Goal: Task Accomplishment & Management: Manage account settings

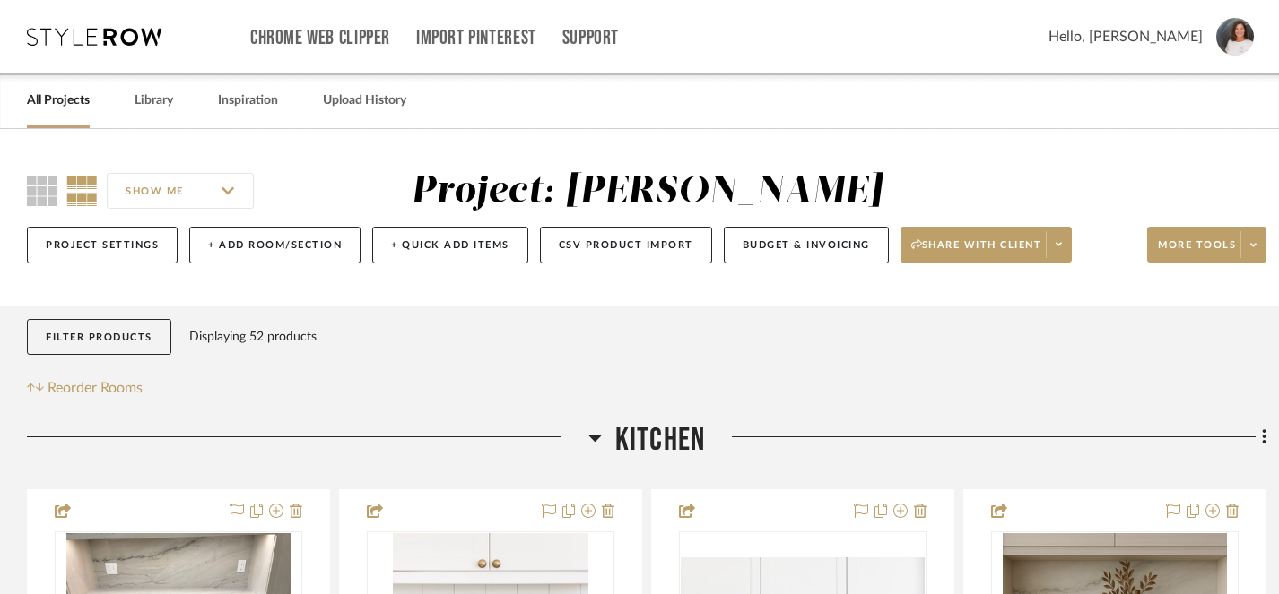
click at [63, 106] on link "All Projects" at bounding box center [58, 101] width 63 height 24
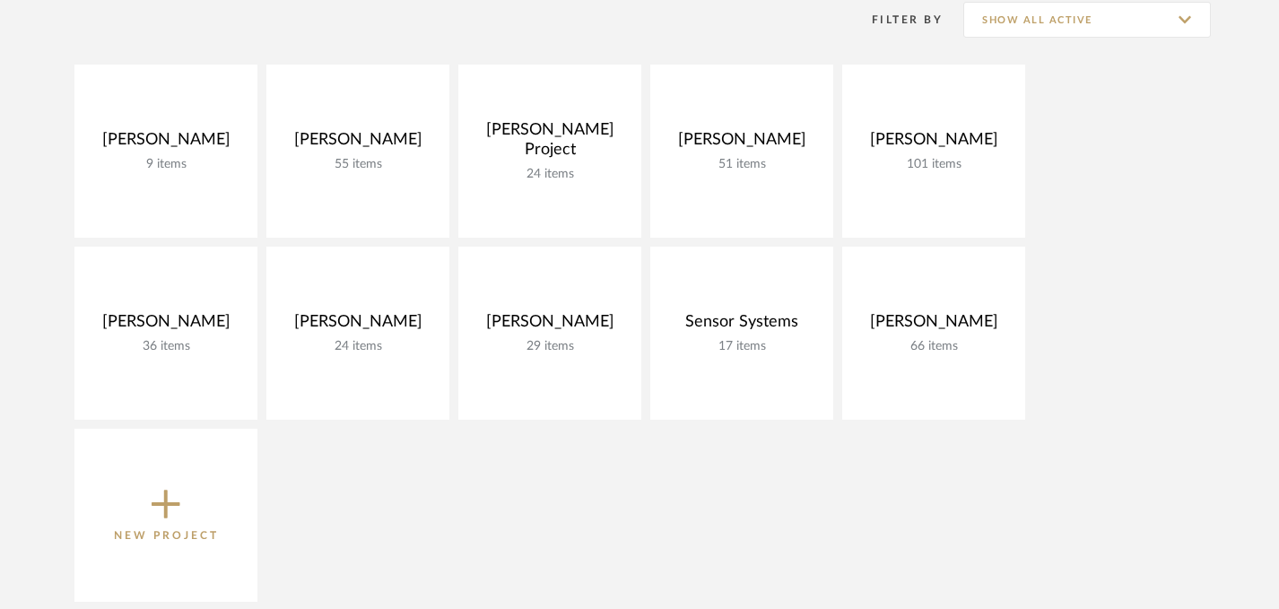
scroll to position [279, 0]
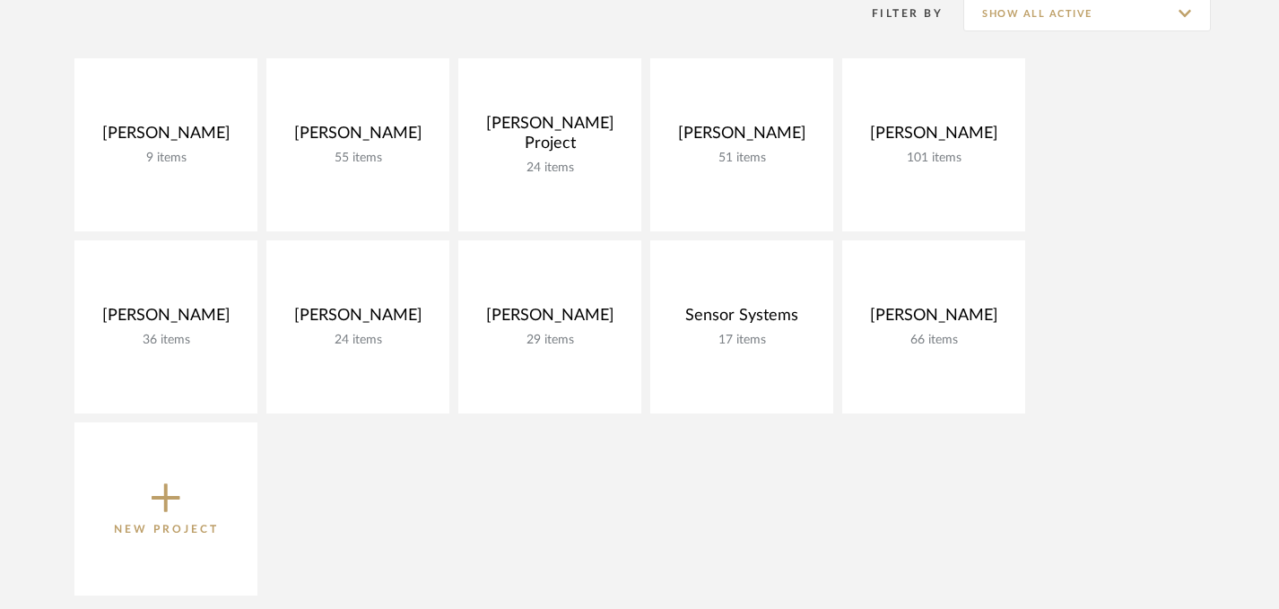
click at [169, 499] on icon at bounding box center [166, 498] width 29 height 29
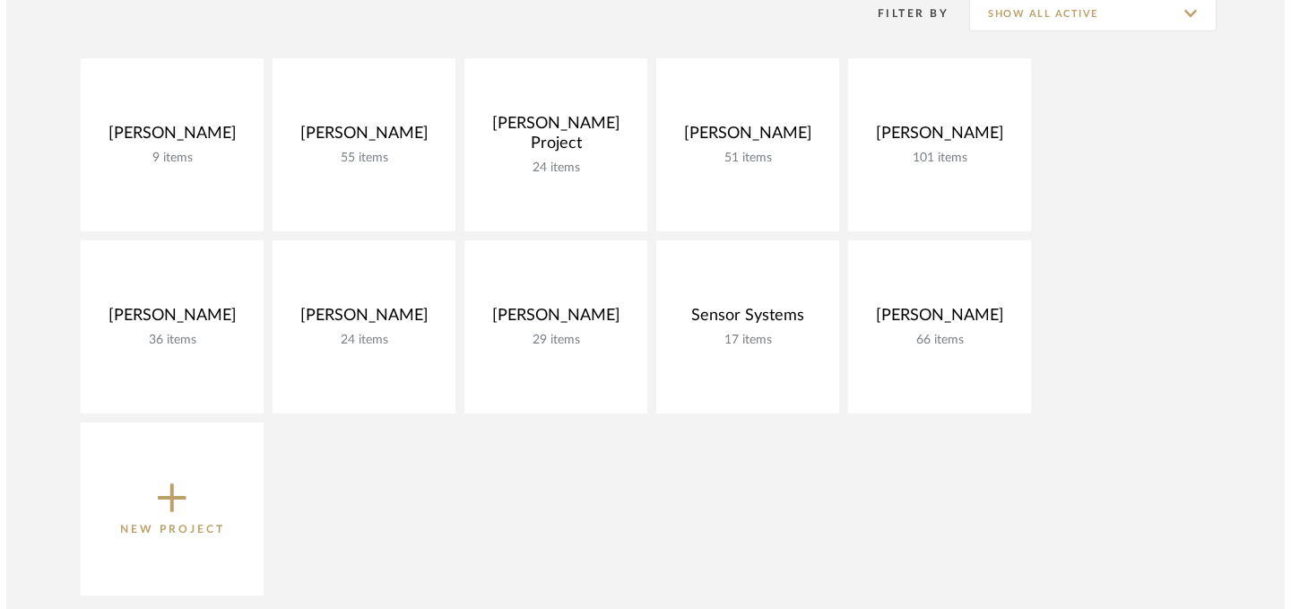
scroll to position [0, 0]
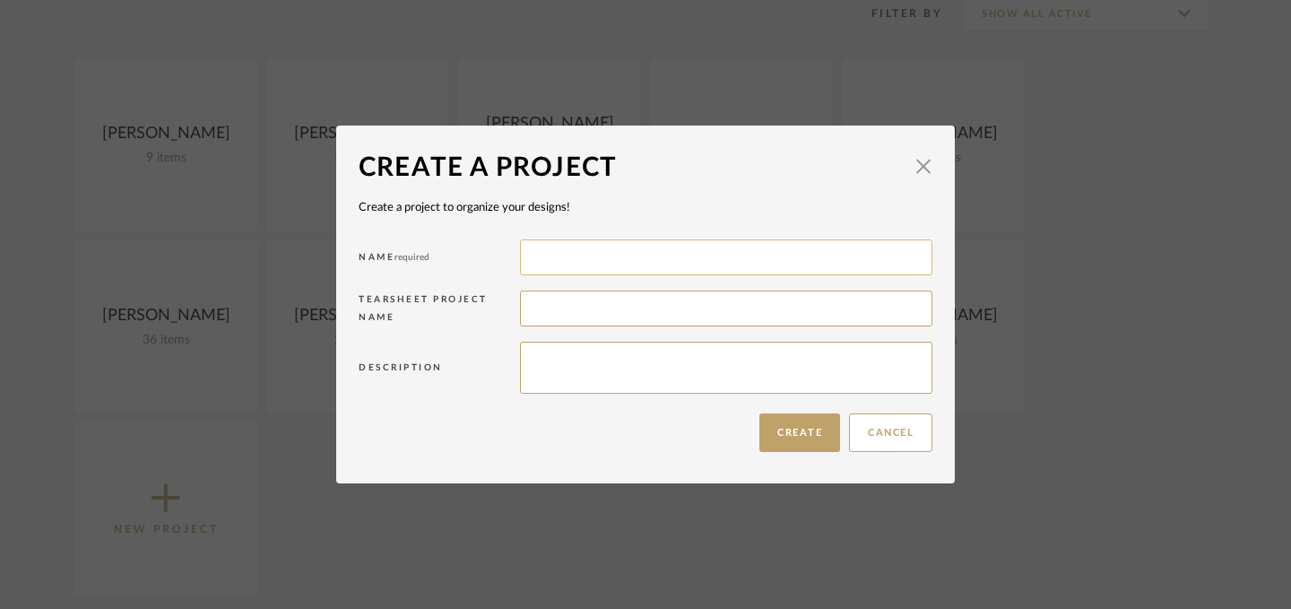
click at [547, 264] on input at bounding box center [726, 257] width 412 height 36
type input "K"
type input "H"
type input "[PERSON_NAME] & Ed Condo Renovation"
click at [792, 438] on button "Create" at bounding box center [799, 432] width 81 height 39
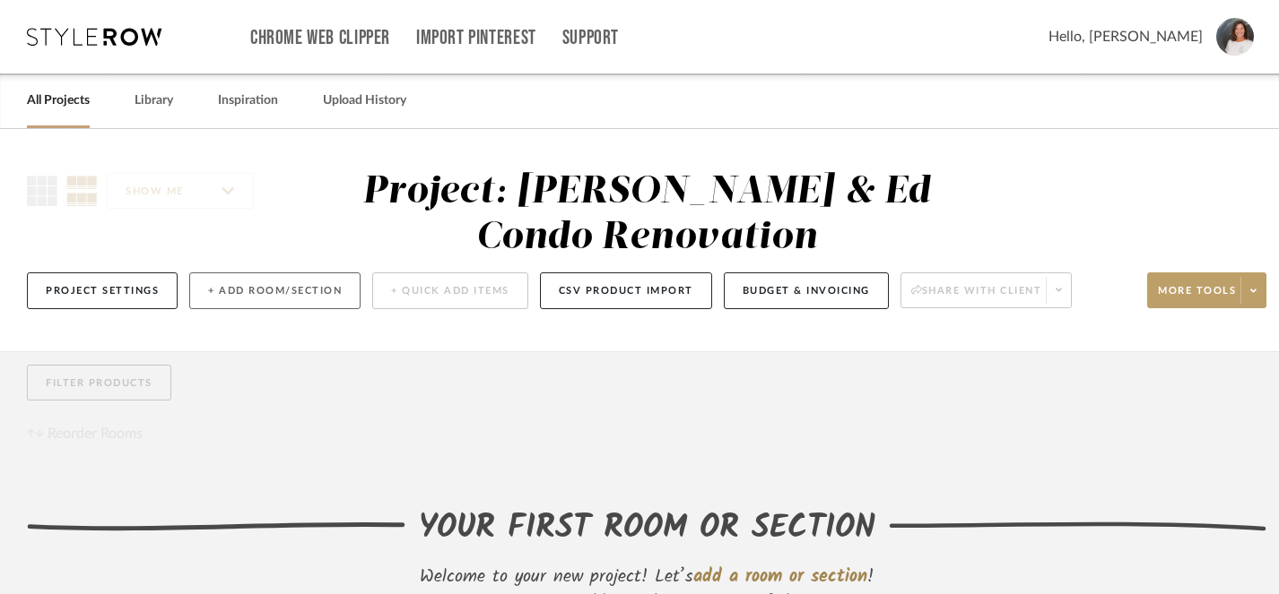
click at [273, 293] on button "+ Add Room/Section" at bounding box center [274, 291] width 171 height 37
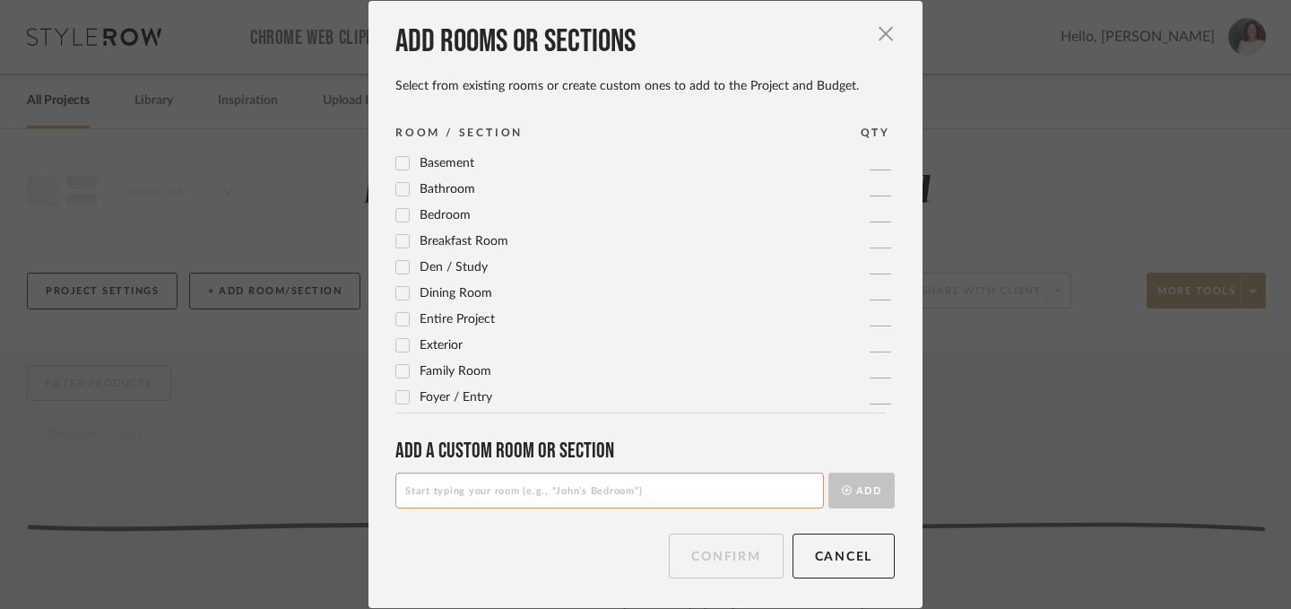
click at [465, 494] on input at bounding box center [609, 491] width 429 height 36
type input "Primary & Guest Bathrooms"
click at [857, 490] on button "Add" at bounding box center [861, 491] width 66 height 36
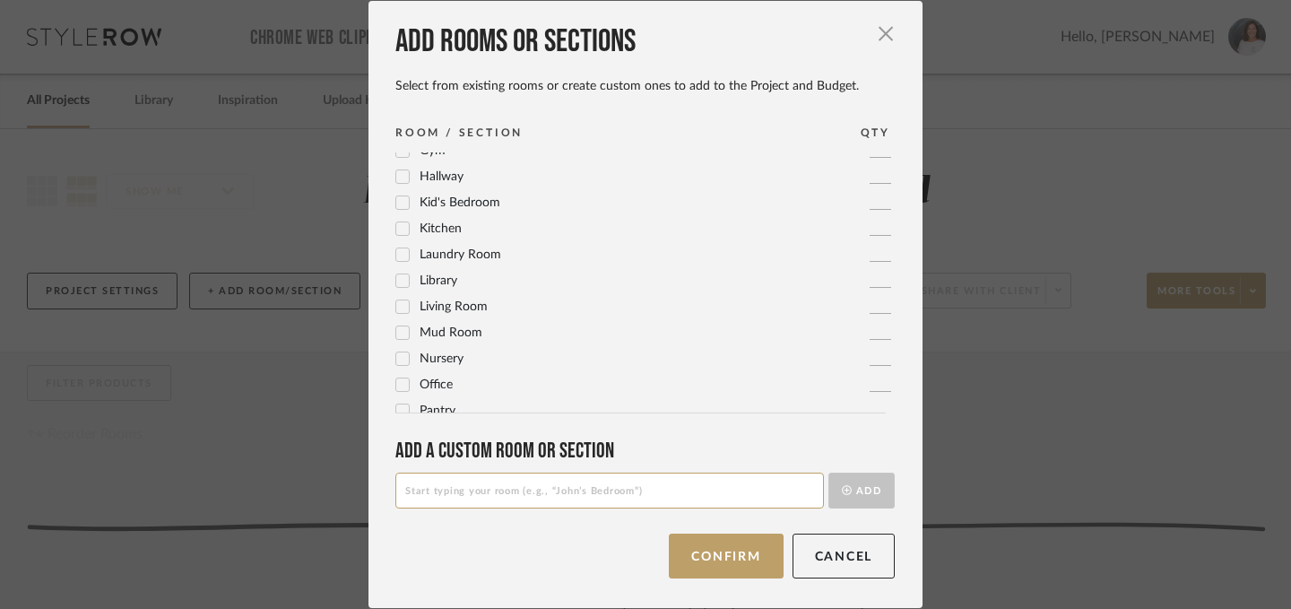
scroll to position [429, 0]
click at [398, 228] on icon at bounding box center [402, 227] width 13 height 13
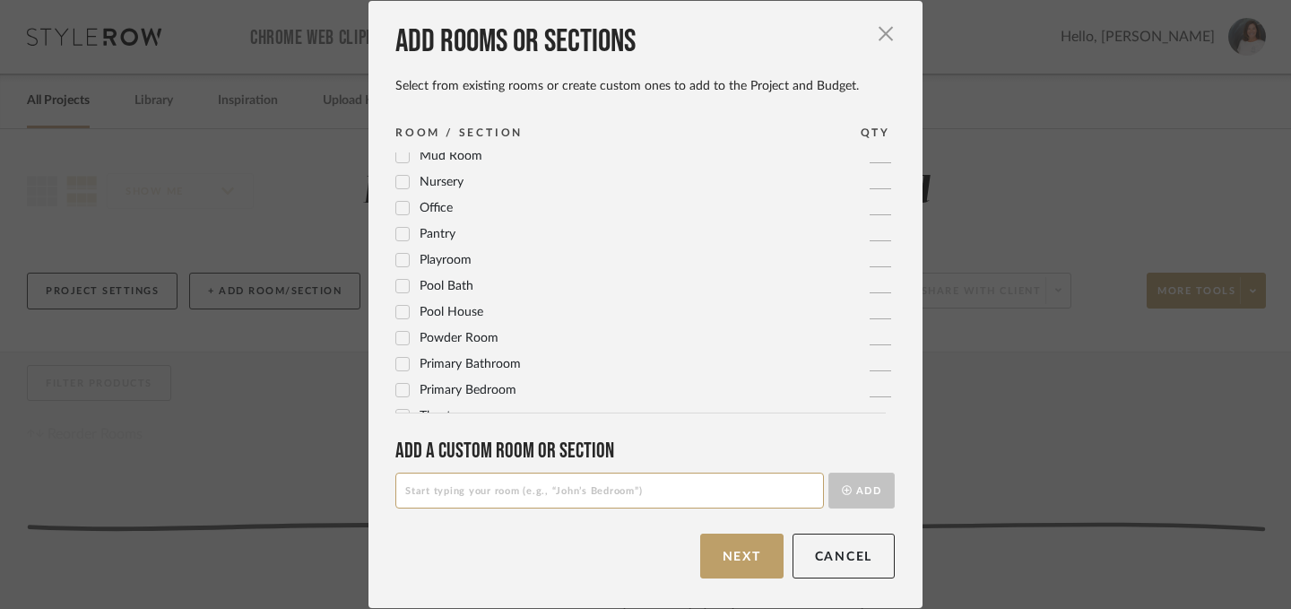
scroll to position [624, 0]
click at [422, 498] on input at bounding box center [609, 491] width 429 height 36
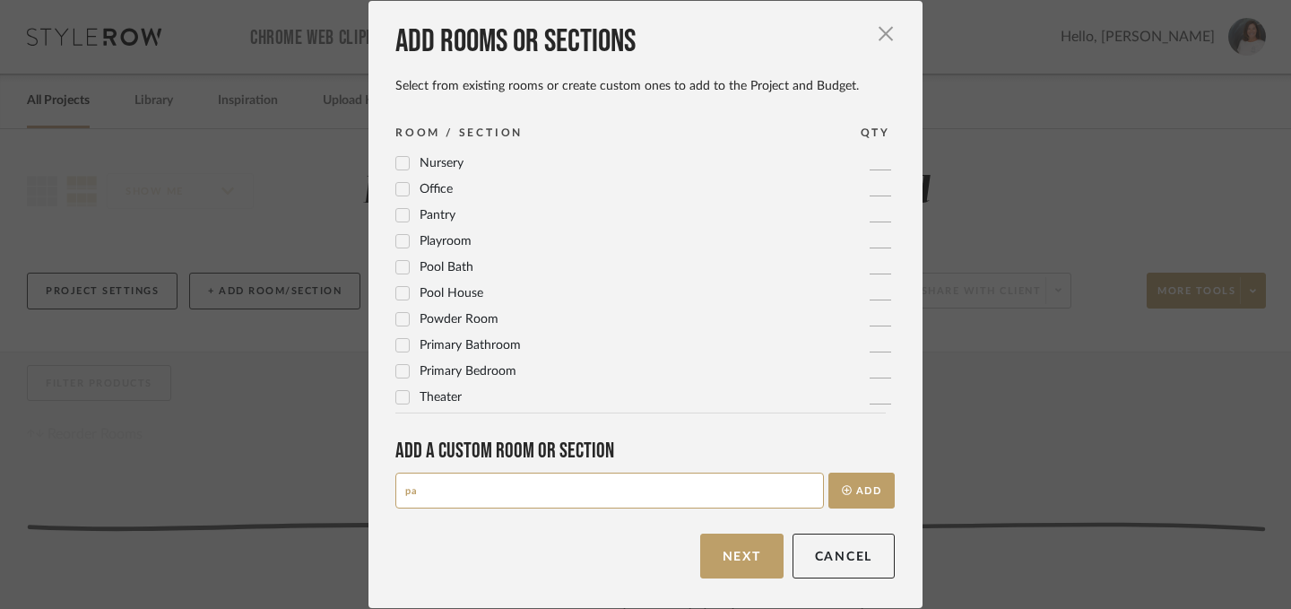
type input "p"
type input "Primary Bedroom + WIC"
click at [859, 491] on button "Add" at bounding box center [861, 491] width 66 height 36
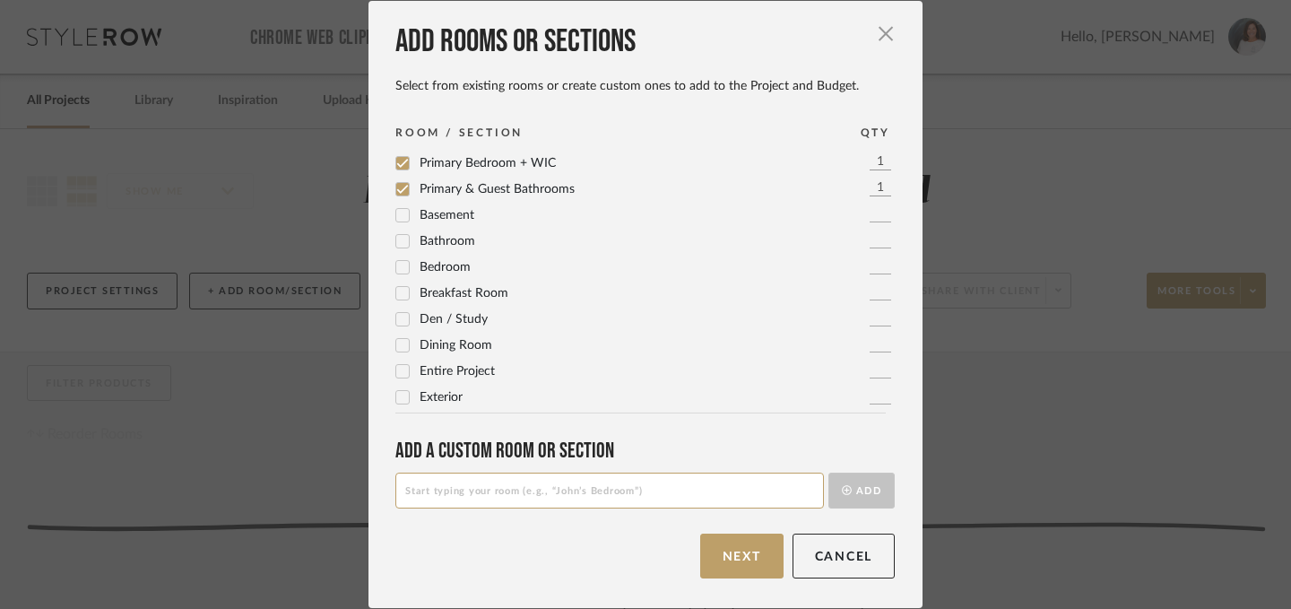
click at [396, 345] on icon at bounding box center [402, 345] width 13 height 13
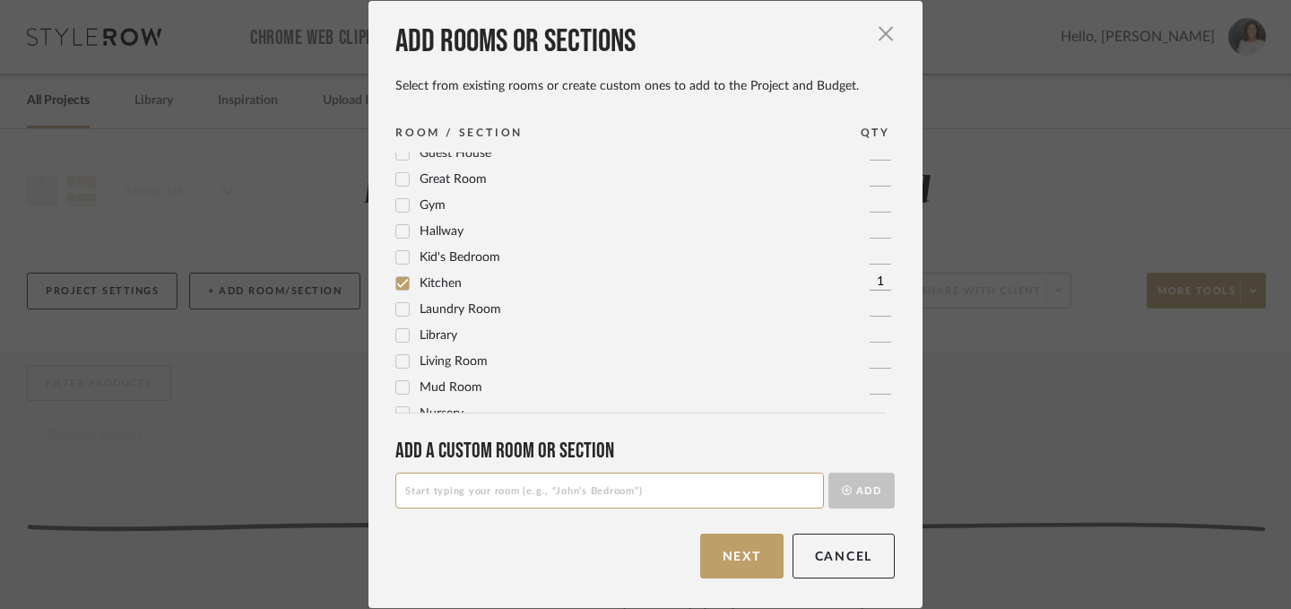
scroll to position [401, 0]
click at [396, 360] on icon at bounding box center [402, 360] width 13 height 13
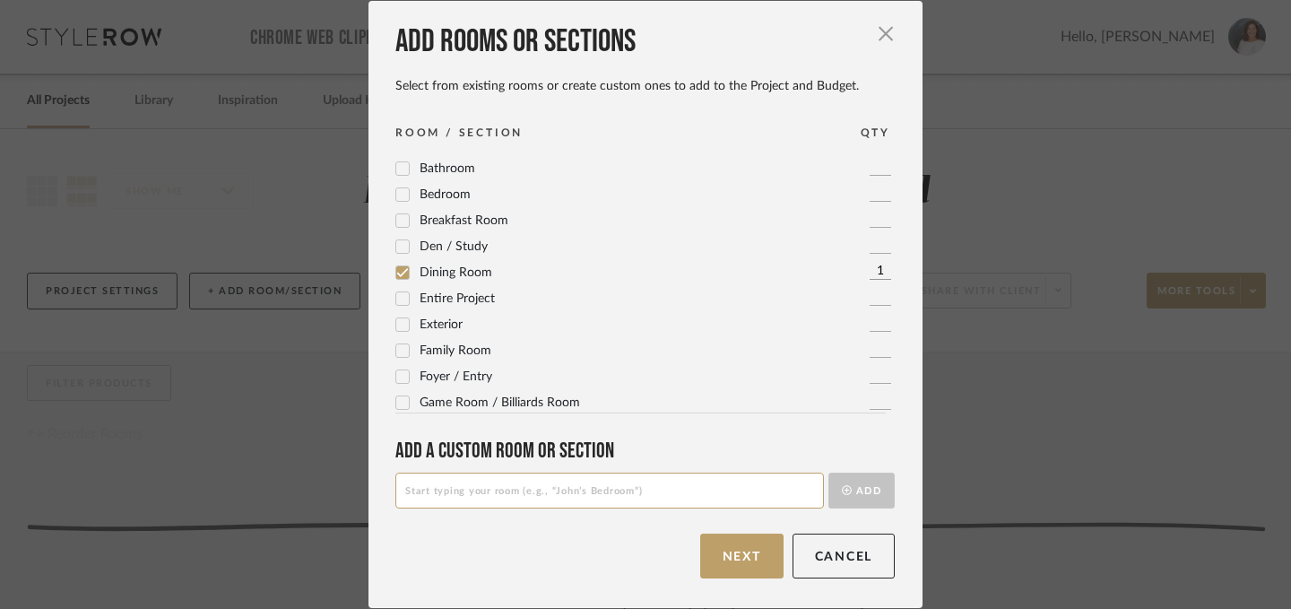
scroll to position [57, 0]
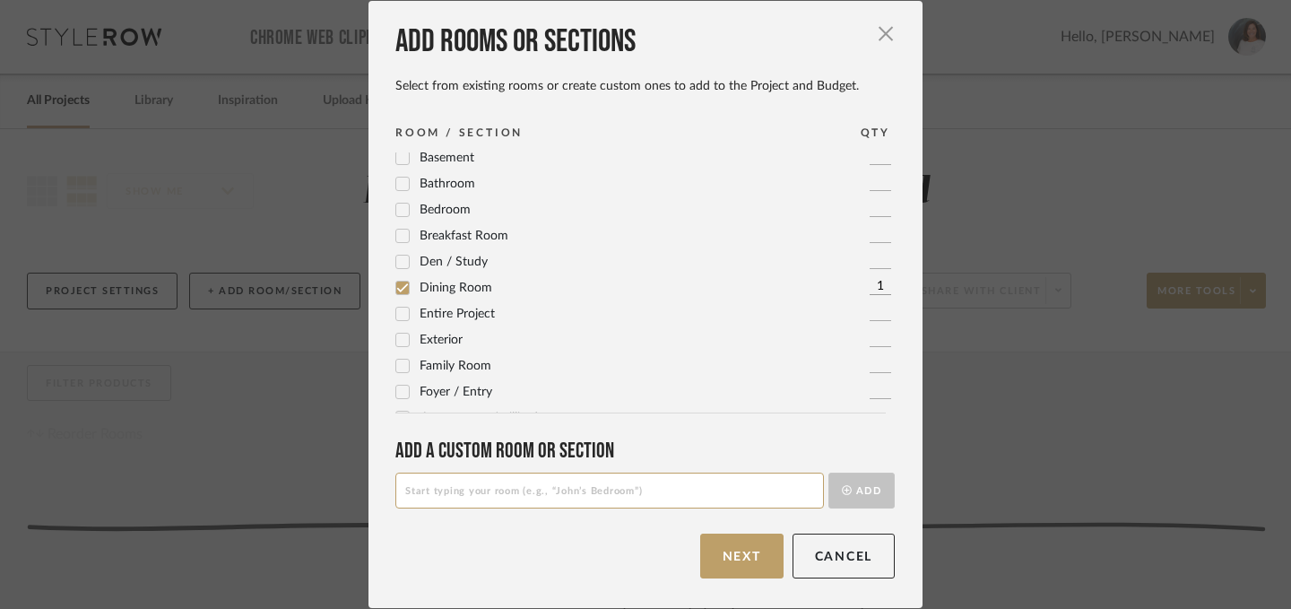
click at [464, 490] on input at bounding box center [609, 491] width 429 height 36
type input "Inspiration Photos"
click at [853, 486] on button "Add" at bounding box center [861, 491] width 66 height 36
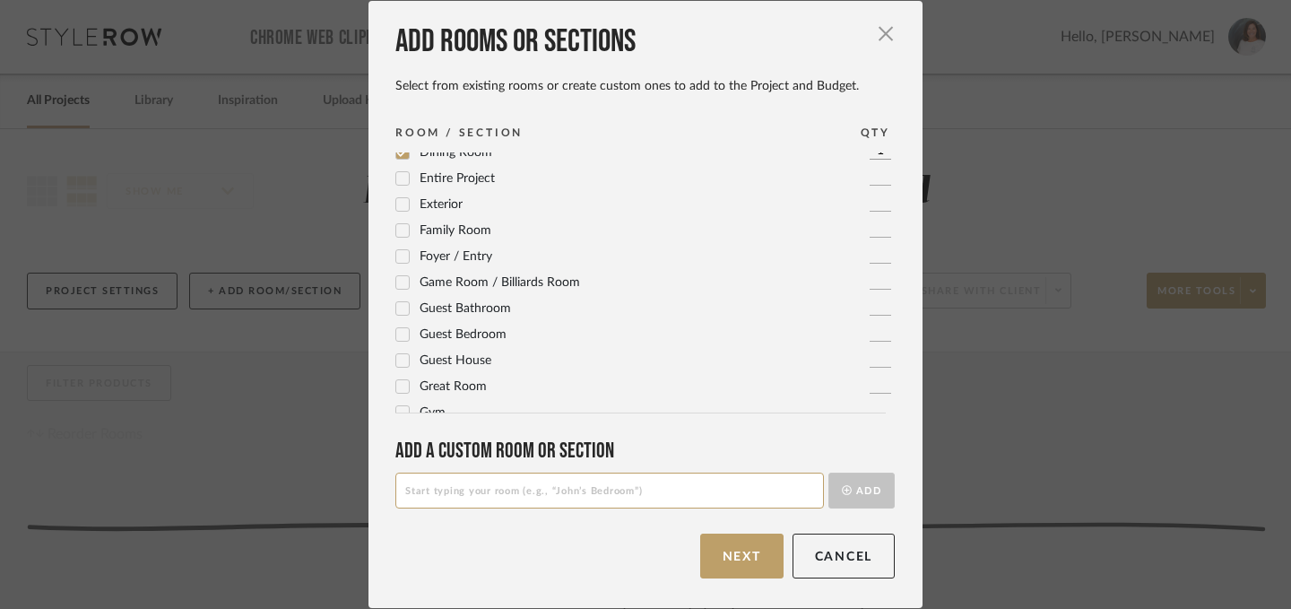
click at [398, 339] on icon at bounding box center [402, 334] width 13 height 13
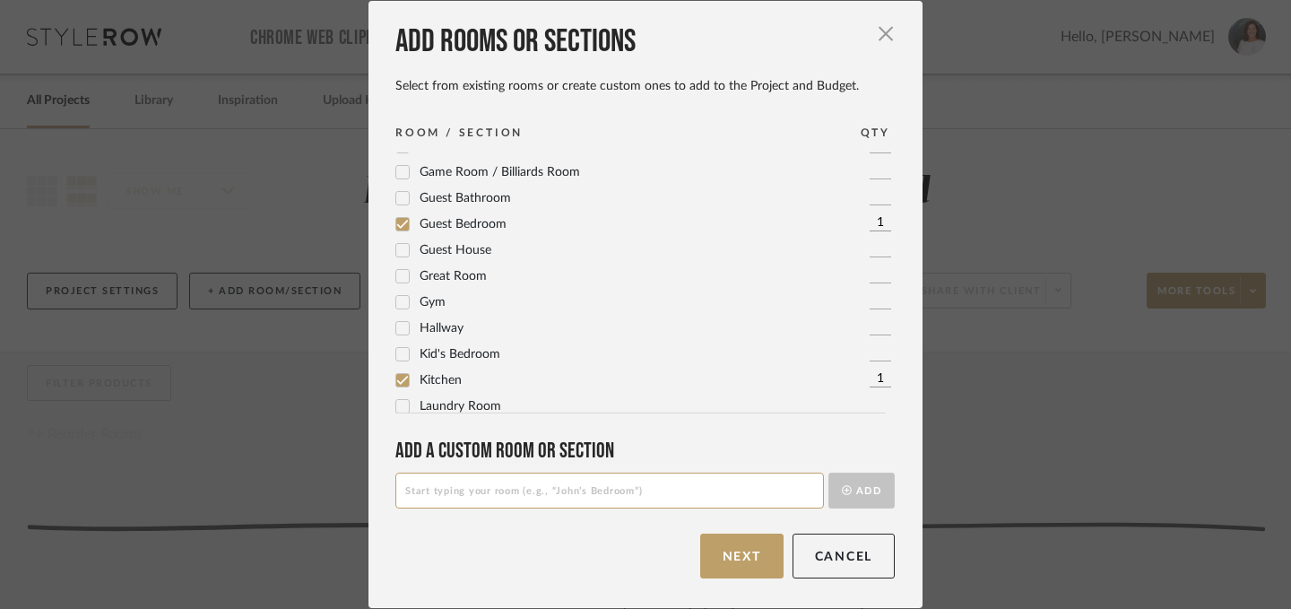
scroll to position [332, 0]
click at [396, 331] on icon at bounding box center [402, 325] width 13 height 13
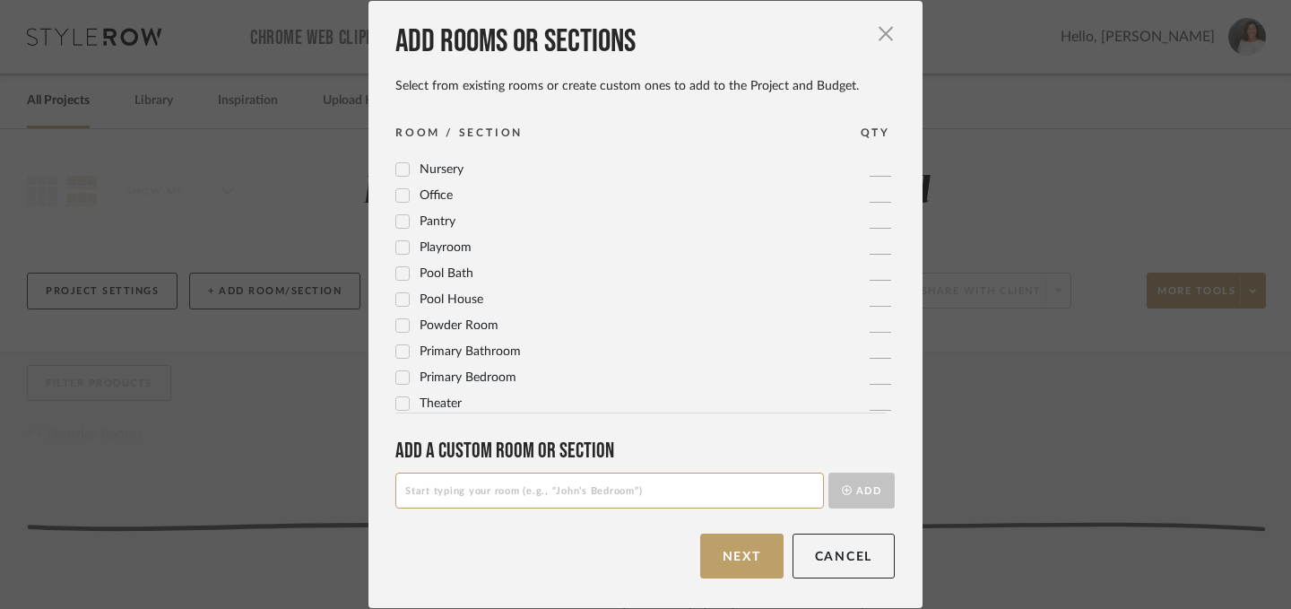
scroll to position [676, 0]
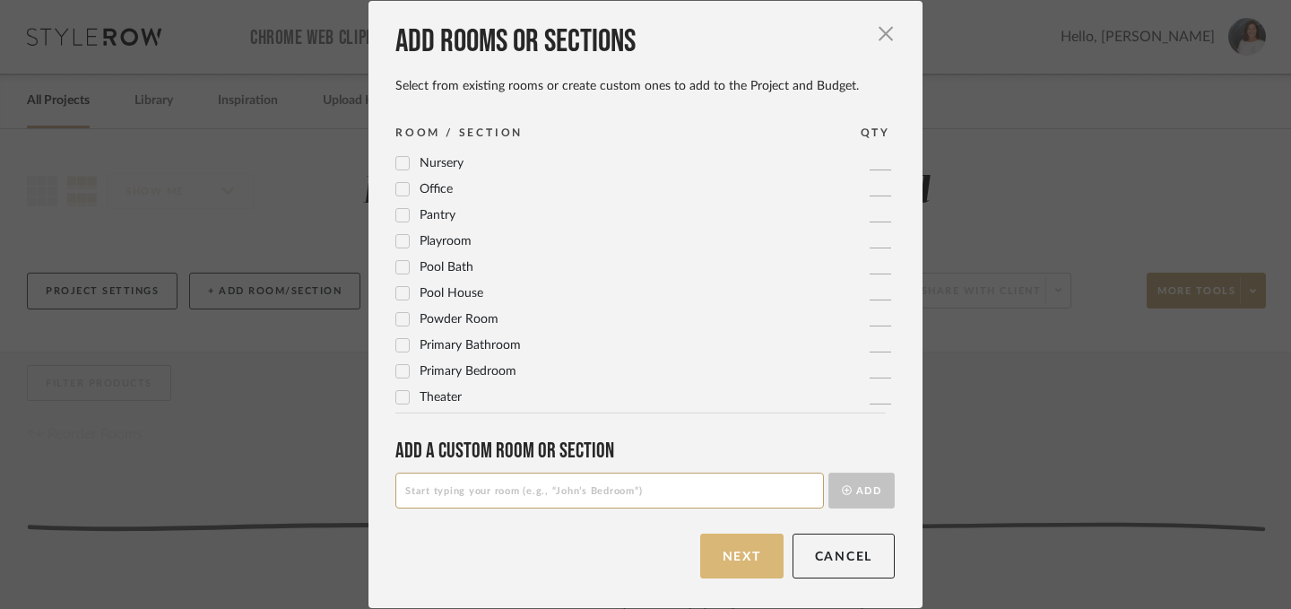
click at [732, 561] on button "Next" at bounding box center [741, 555] width 83 height 45
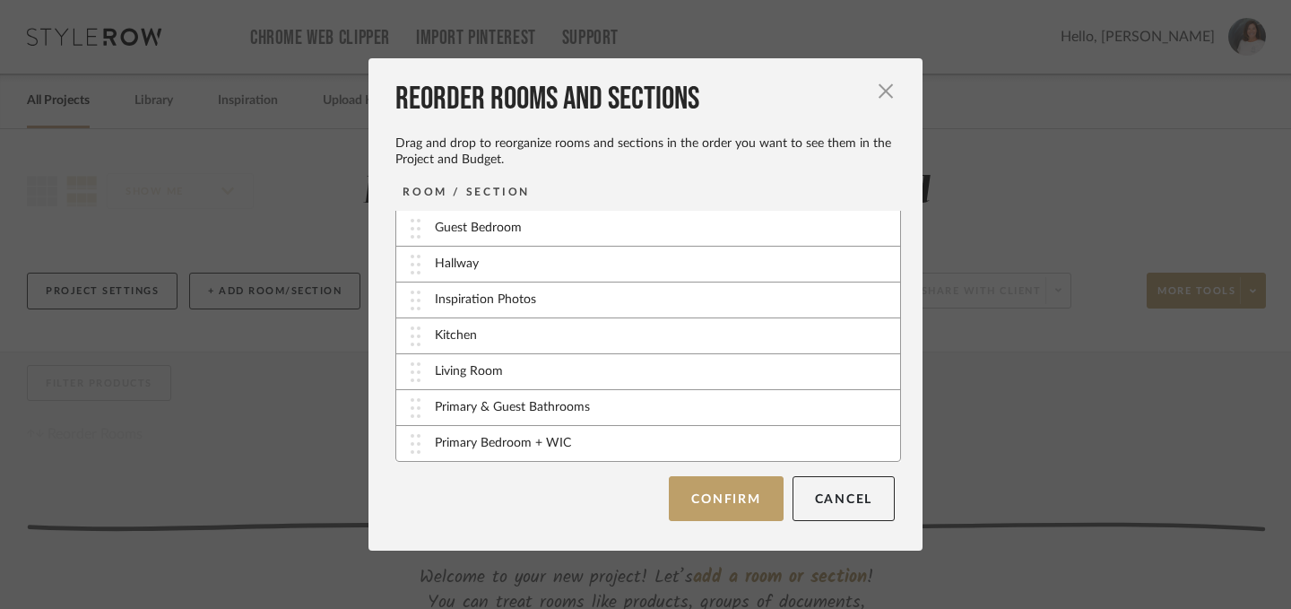
scroll to position [0, 0]
drag, startPoint x: 405, startPoint y: 339, endPoint x: 405, endPoint y: 223, distance: 115.7
drag, startPoint x: 408, startPoint y: 341, endPoint x: 410, endPoint y: 264, distance: 76.2
drag, startPoint x: 409, startPoint y: 380, endPoint x: 406, endPoint y: 313, distance: 67.3
drag, startPoint x: 411, startPoint y: 379, endPoint x: 411, endPoint y: 342, distance: 37.7
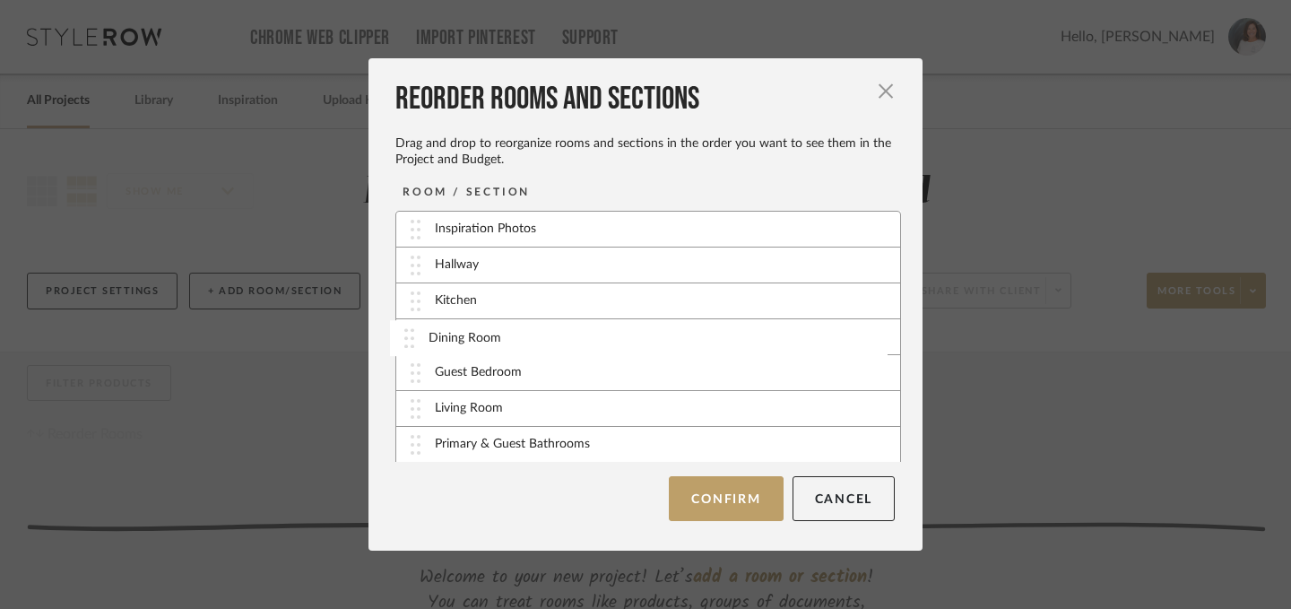
drag, startPoint x: 409, startPoint y: 378, endPoint x: 409, endPoint y: 343, distance: 35.0
drag, startPoint x: 410, startPoint y: 412, endPoint x: 410, endPoint y: 377, distance: 35.0
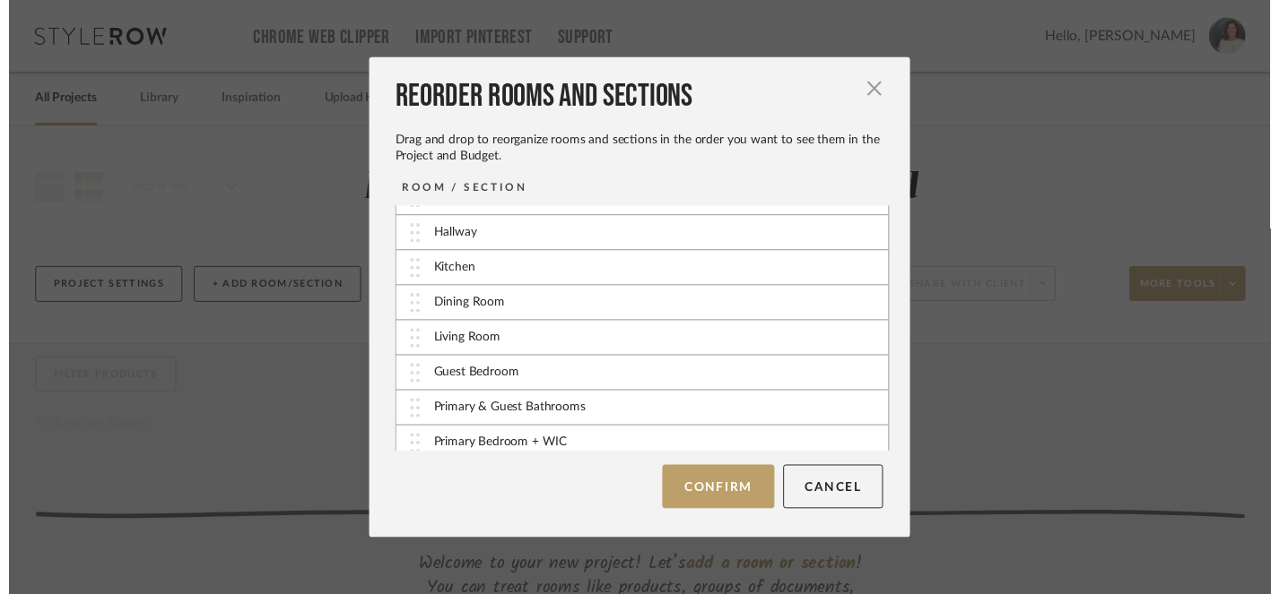
scroll to position [37, 0]
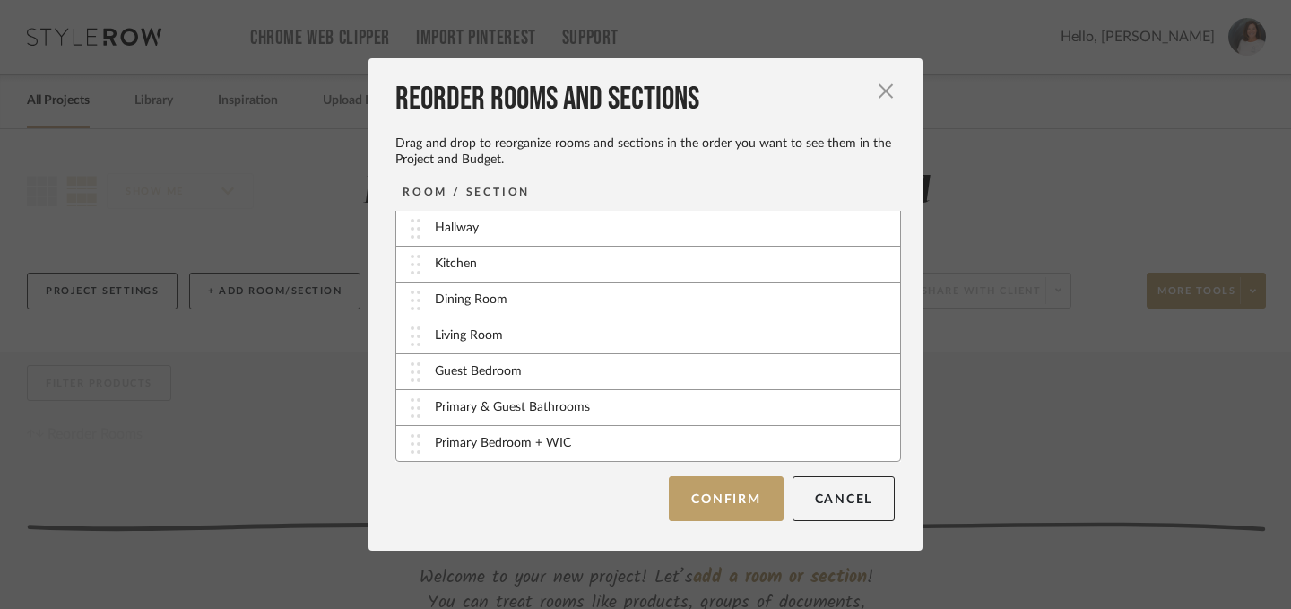
click at [525, 412] on div "Primary & Guest Bathrooms" at bounding box center [512, 407] width 155 height 19
click at [526, 410] on div "Primary & Guest Bathrooms" at bounding box center [512, 407] width 155 height 19
click at [411, 406] on img at bounding box center [416, 408] width 10 height 20
click at [713, 499] on button "Confirm" at bounding box center [726, 498] width 114 height 45
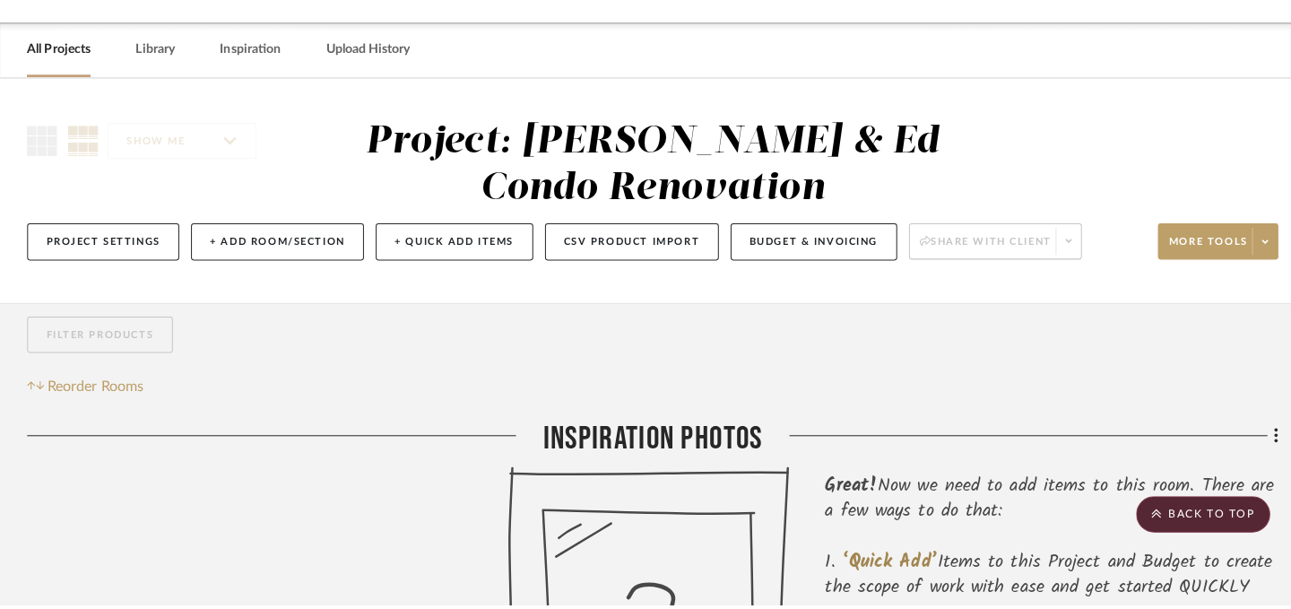
scroll to position [0, 0]
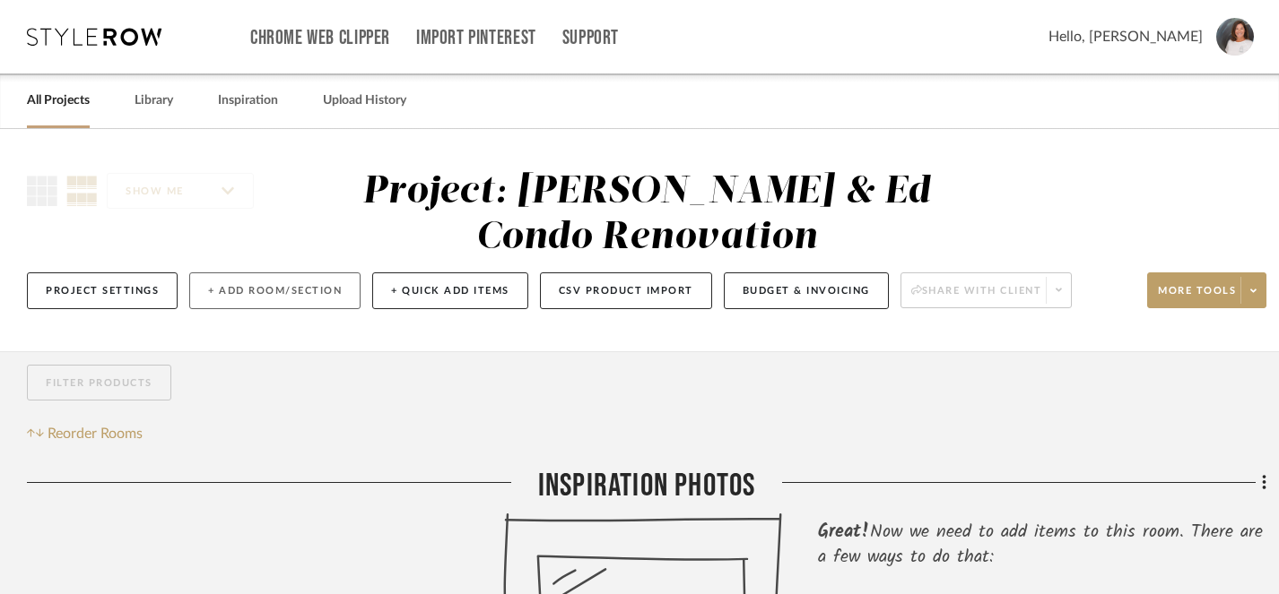
click at [295, 290] on button "+ Add Room/Section" at bounding box center [274, 291] width 171 height 37
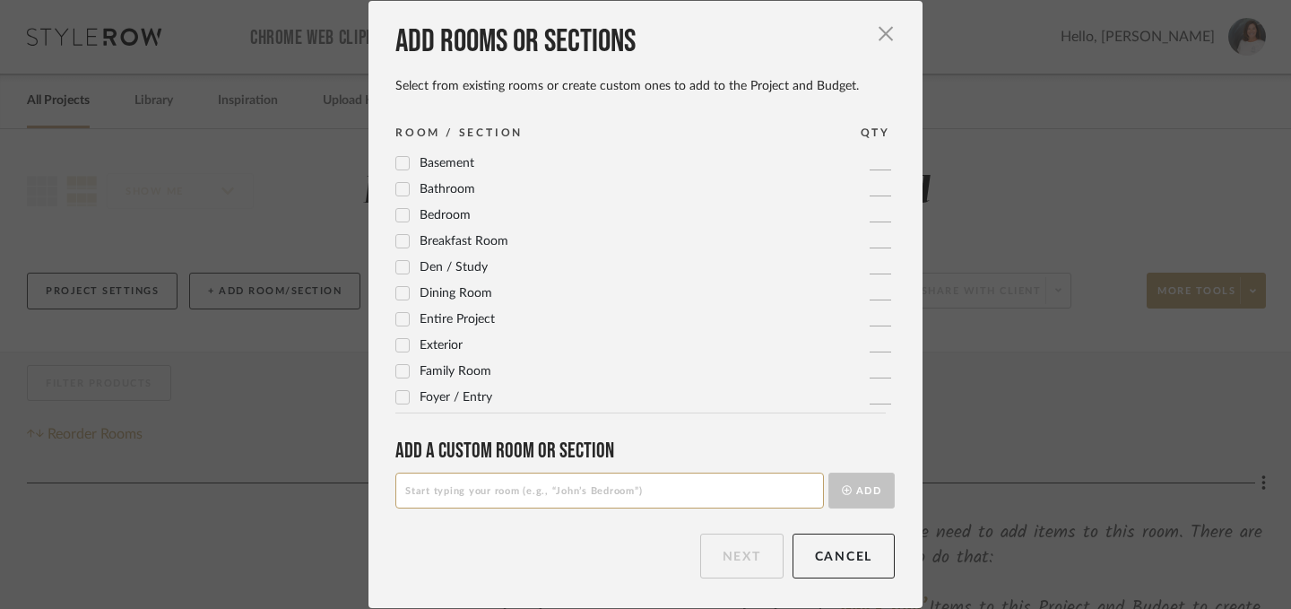
click at [422, 499] on input at bounding box center [609, 491] width 429 height 36
type input "BEFORE Pics"
click at [860, 485] on button "Add" at bounding box center [861, 491] width 66 height 36
click at [734, 553] on button "Next" at bounding box center [741, 555] width 83 height 45
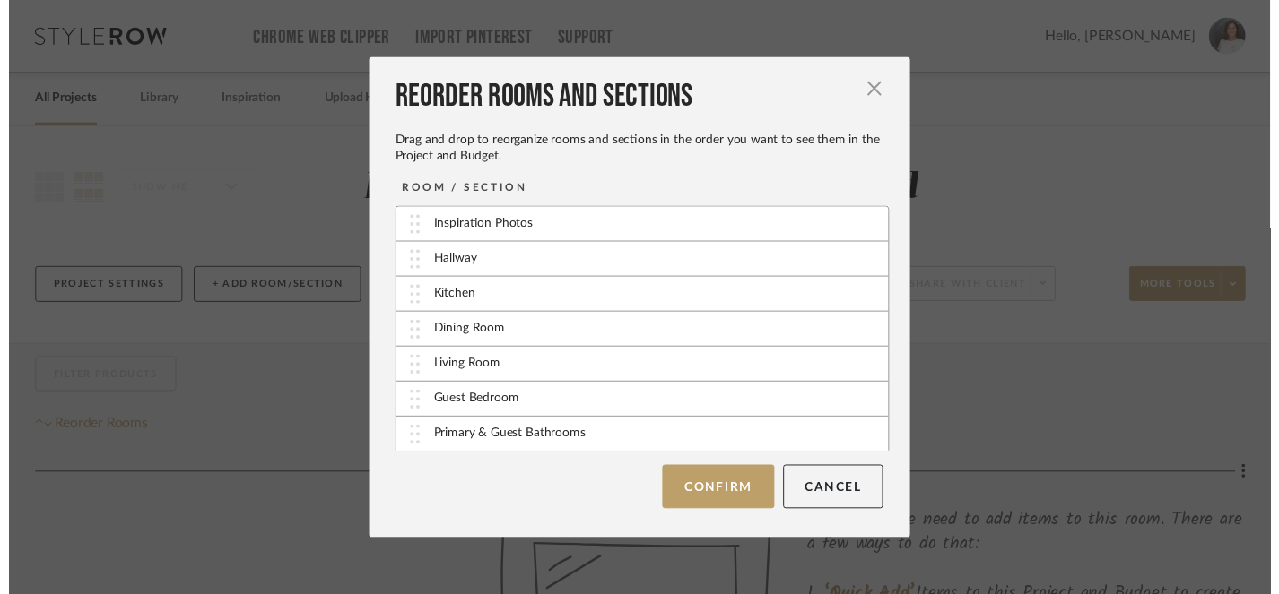
scroll to position [73, 0]
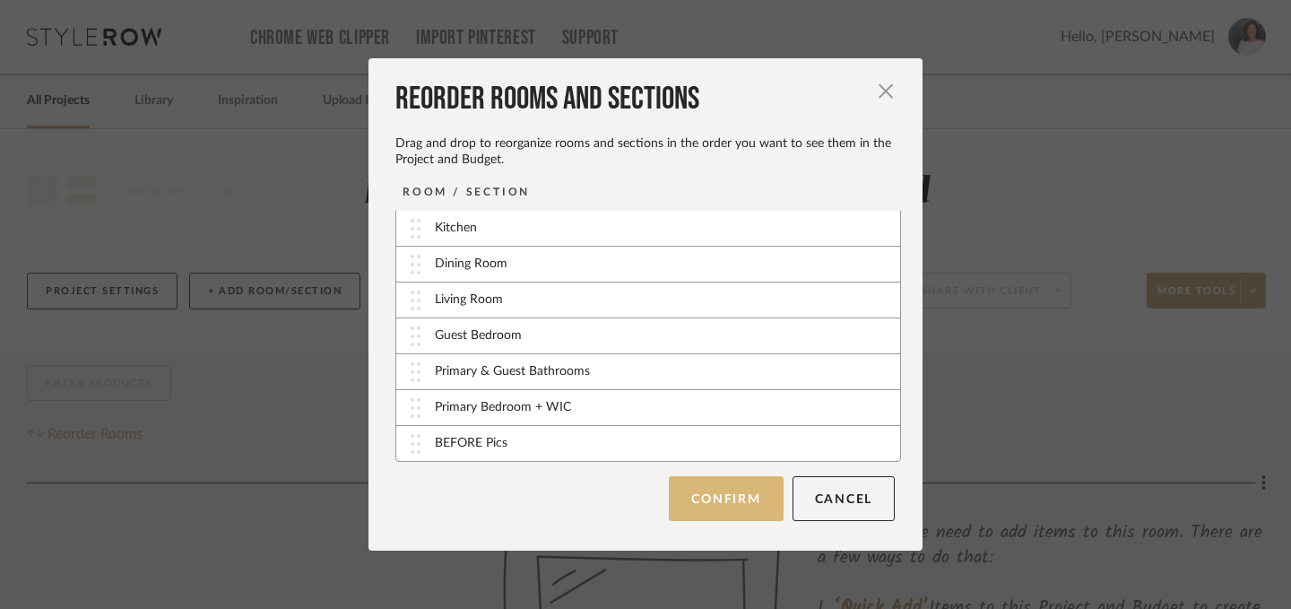
click at [697, 503] on button "Confirm" at bounding box center [726, 498] width 114 height 45
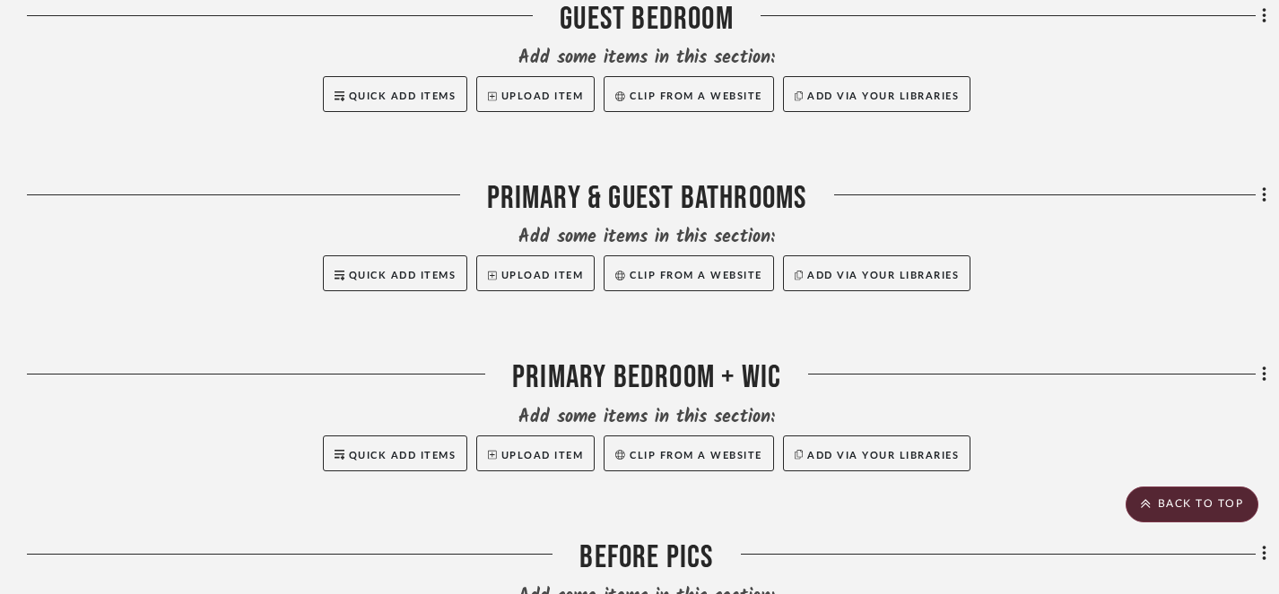
scroll to position [1851, 0]
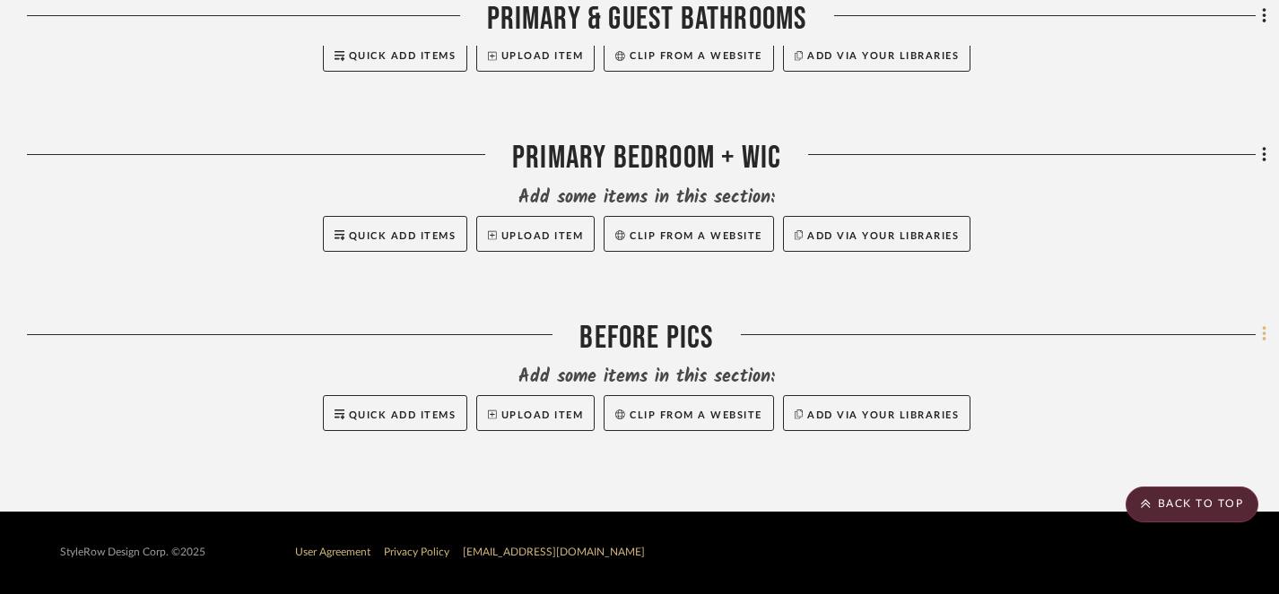
click at [1265, 335] on icon at bounding box center [1264, 335] width 5 height 20
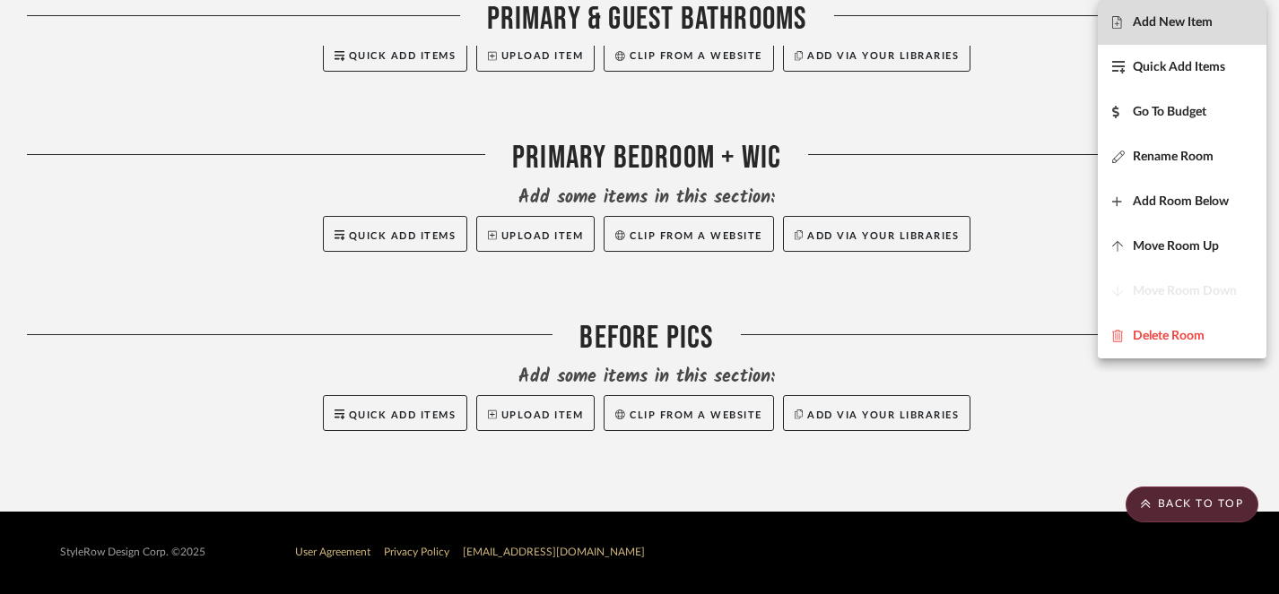
click at [1152, 21] on span "Add New Item" at bounding box center [1172, 22] width 80 height 15
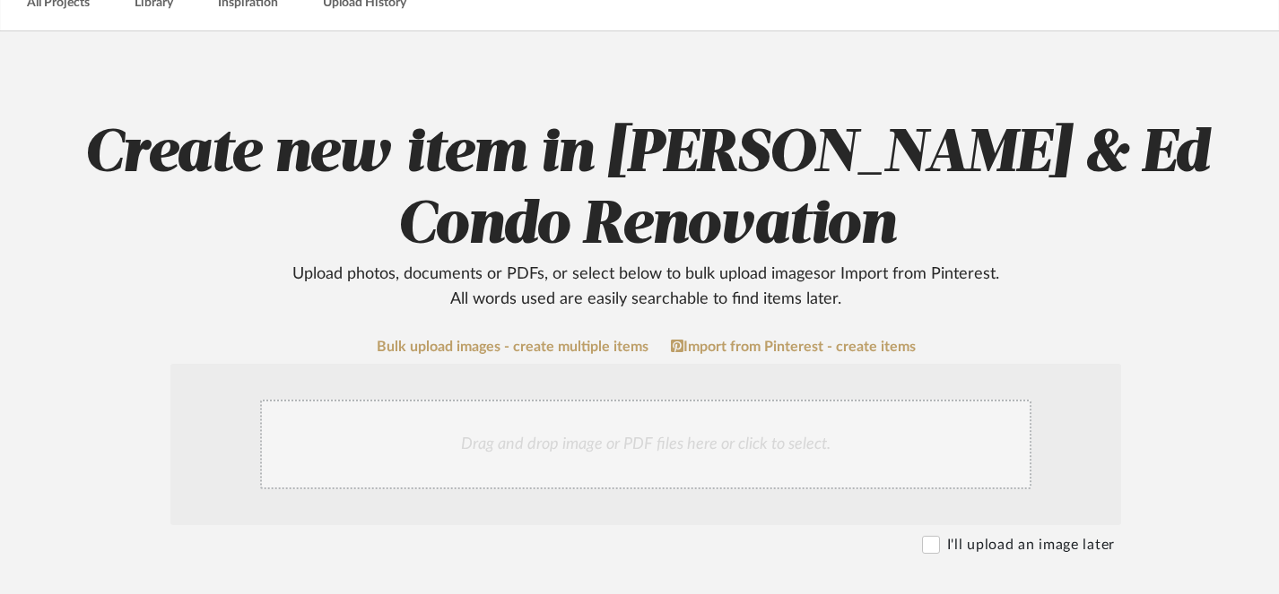
scroll to position [154, 0]
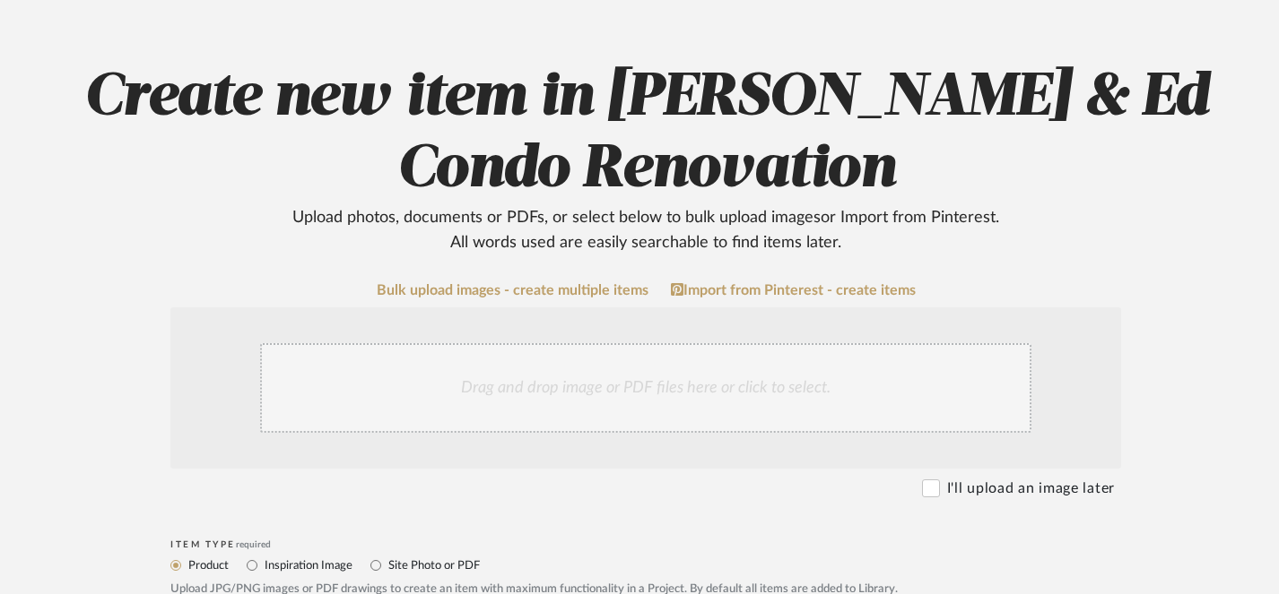
click at [585, 399] on div "Drag and drop image or PDF files here or click to select." at bounding box center [645, 388] width 771 height 90
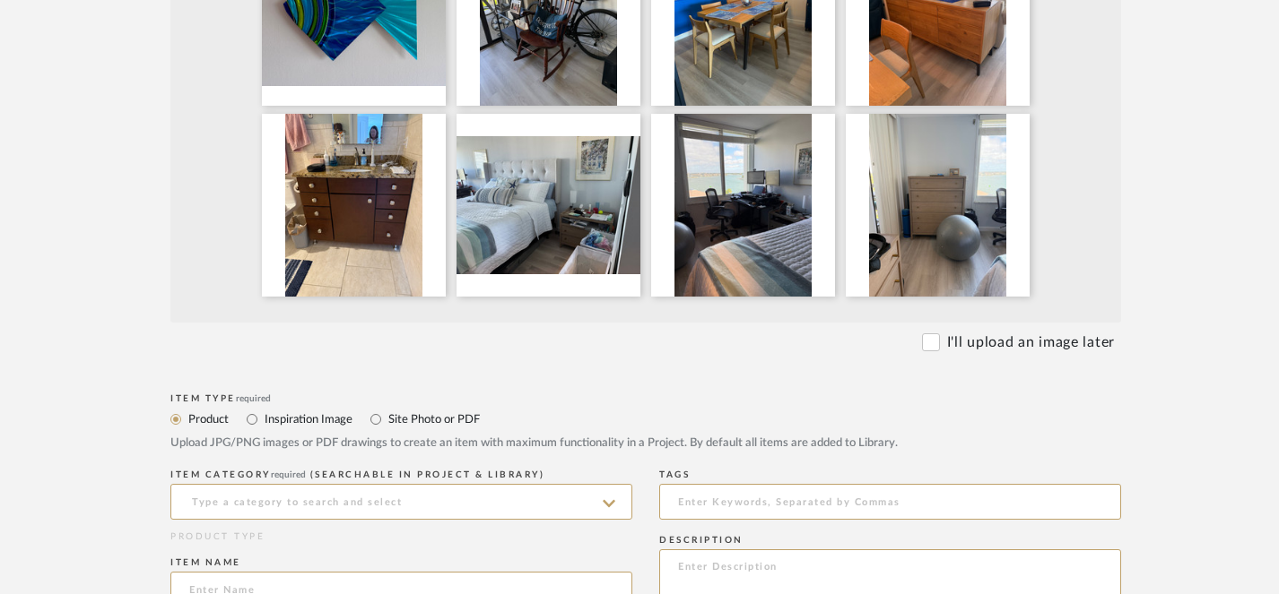
scroll to position [684, 0]
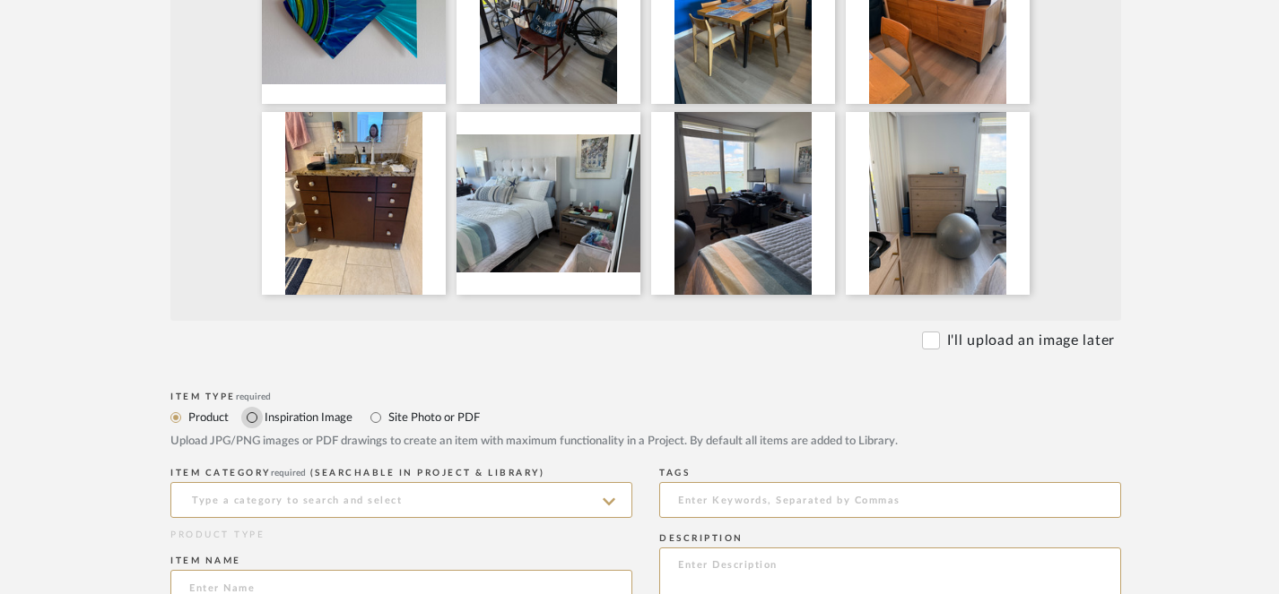
click at [253, 417] on input "Inspiration Image" at bounding box center [252, 418] width 22 height 22
radio input "true"
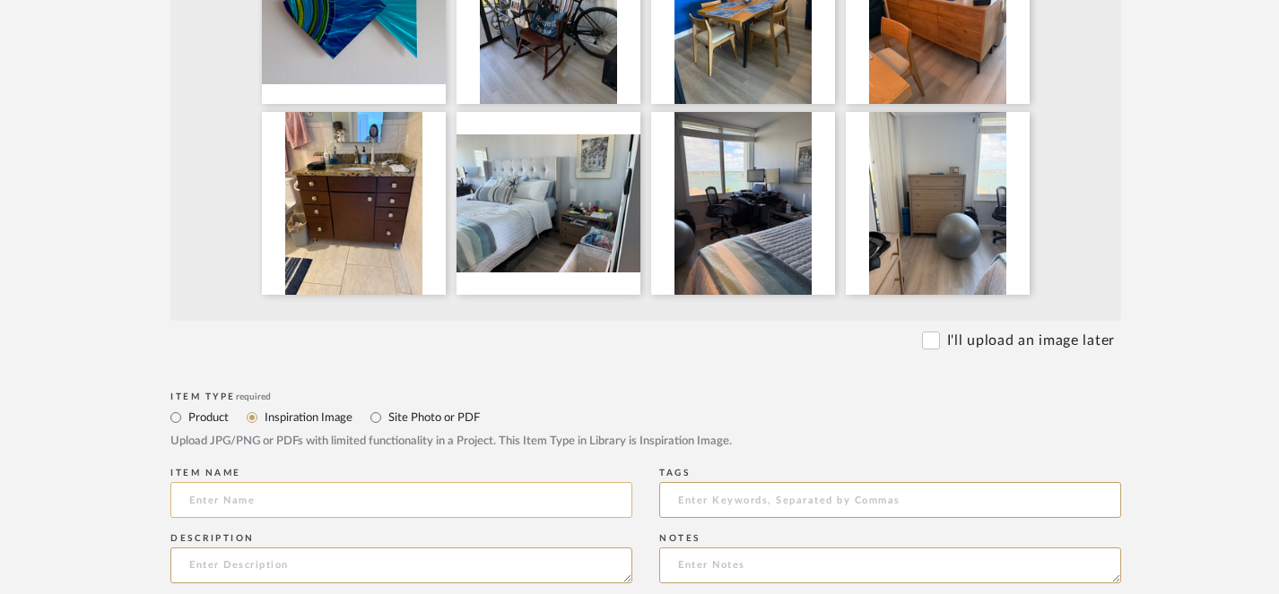
click at [258, 497] on input at bounding box center [401, 500] width 462 height 36
type input "R"
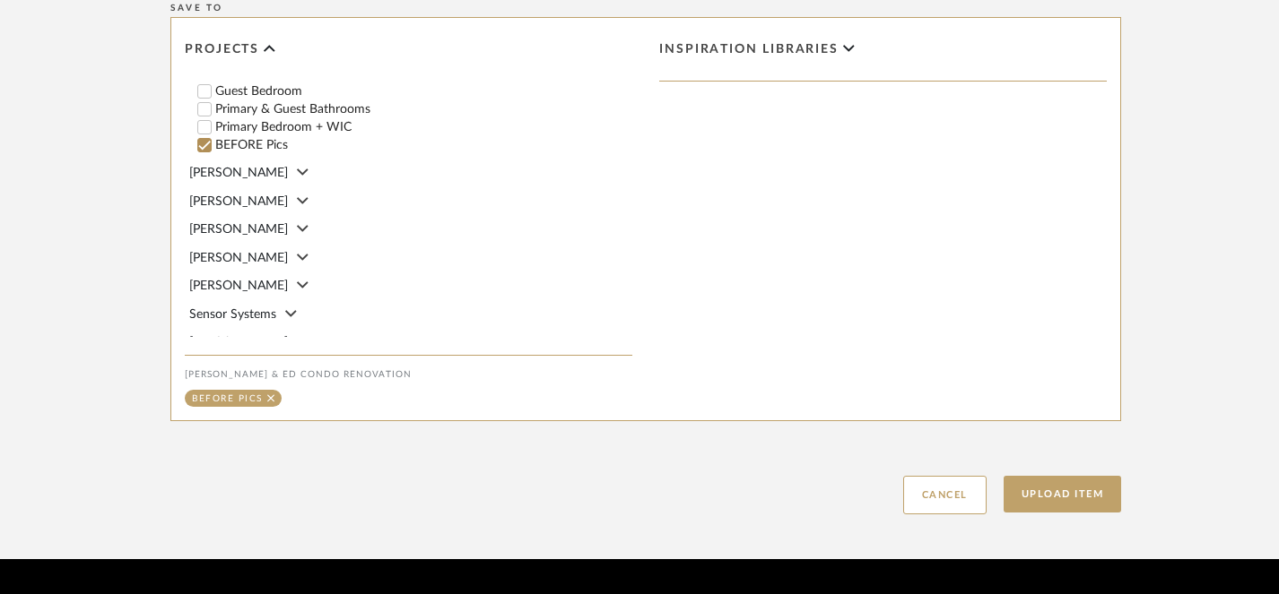
scroll to position [1328, 0]
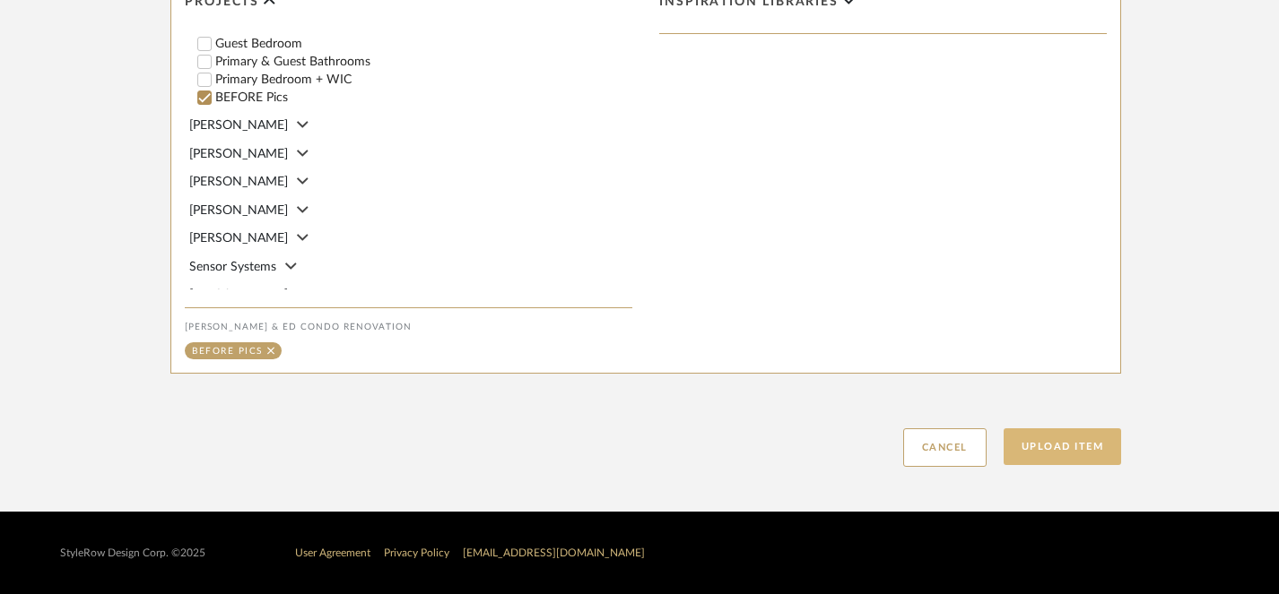
type input "Before Photos"
click at [1075, 448] on button "Upload Item" at bounding box center [1062, 447] width 118 height 37
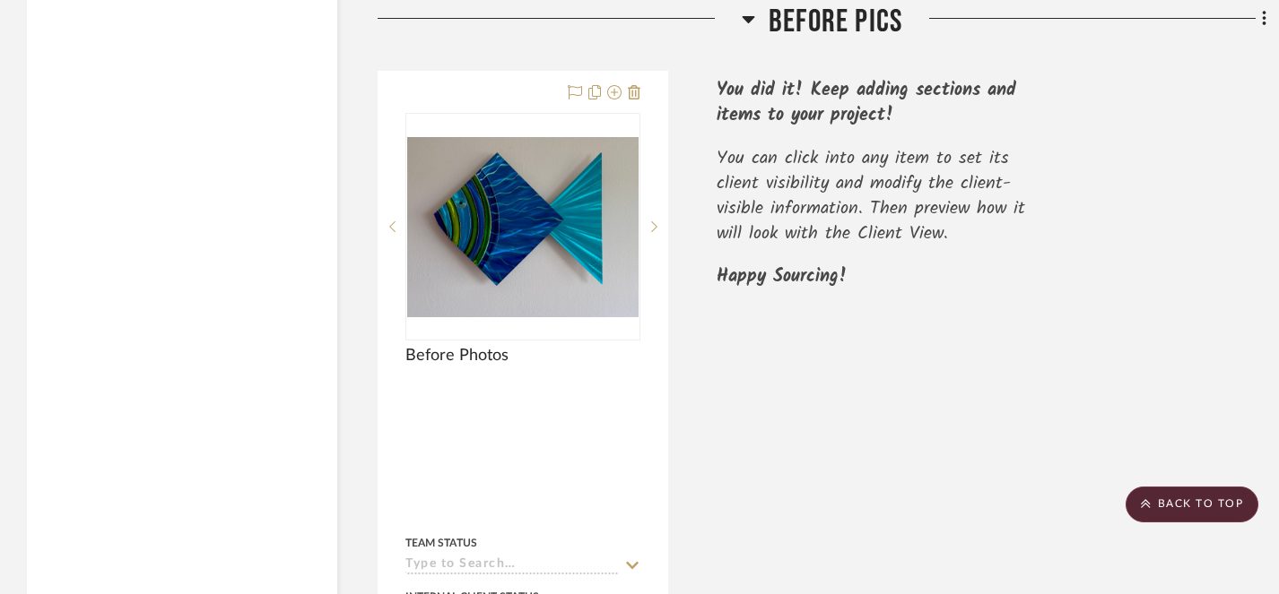
scroll to position [1903, 0]
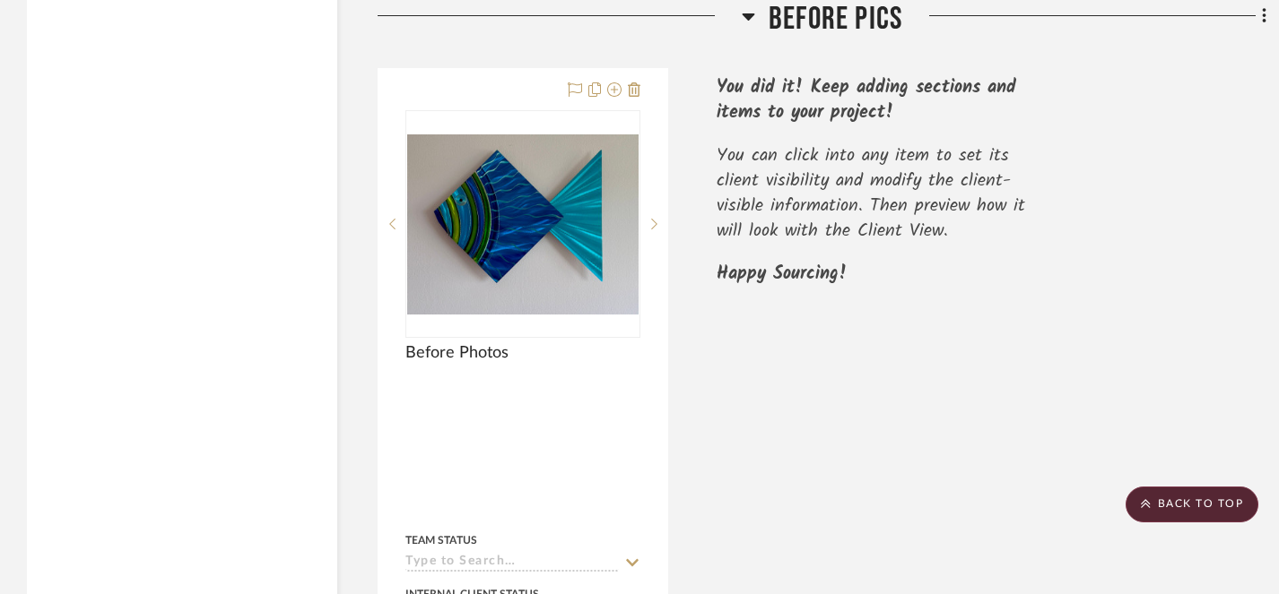
click at [1067, 372] on div "Before Photos Team Status Internal Client Status client Comments: Submit BEFORE…" at bounding box center [821, 463] width 889 height 790
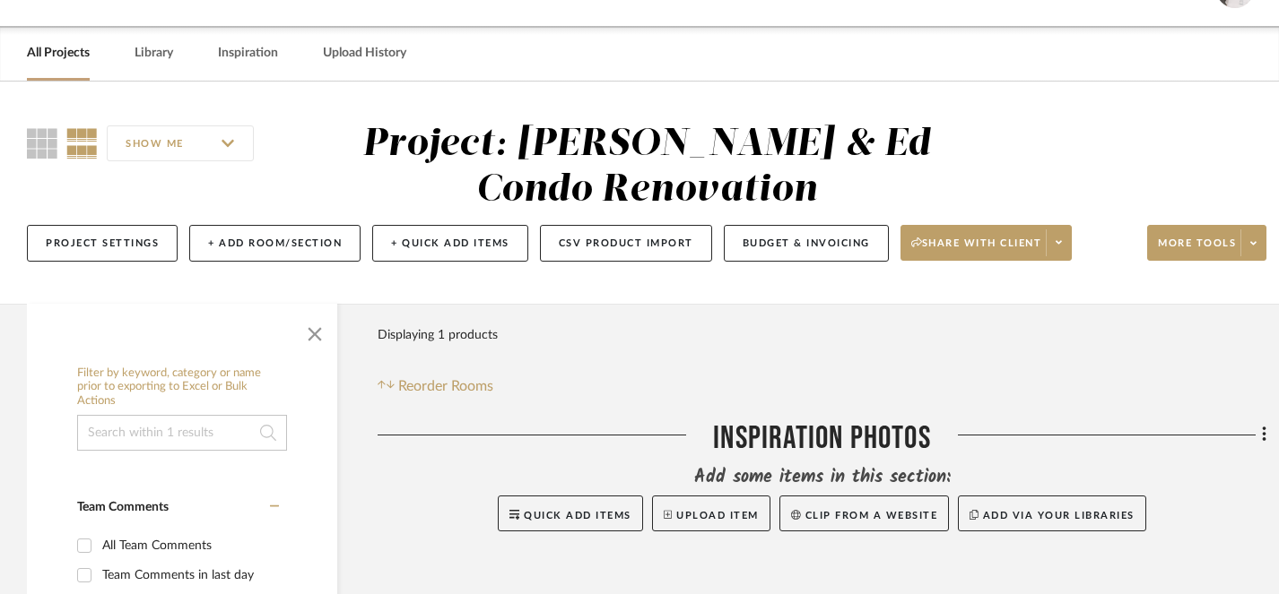
scroll to position [69, 0]
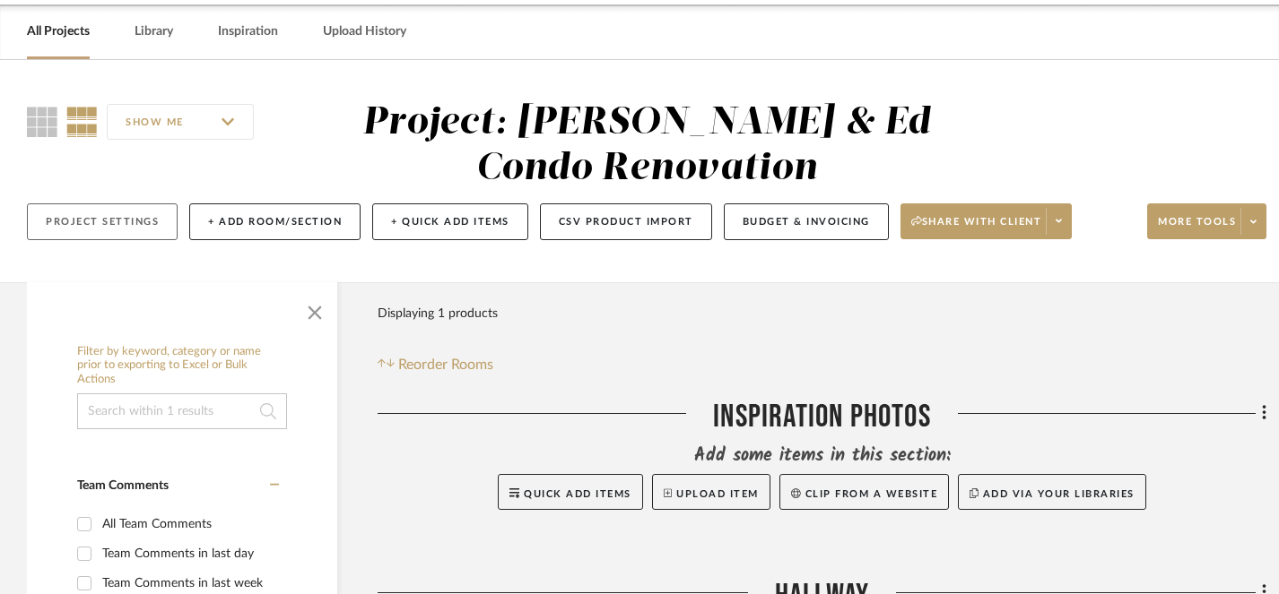
click at [102, 227] on button "Project Settings" at bounding box center [102, 222] width 151 height 37
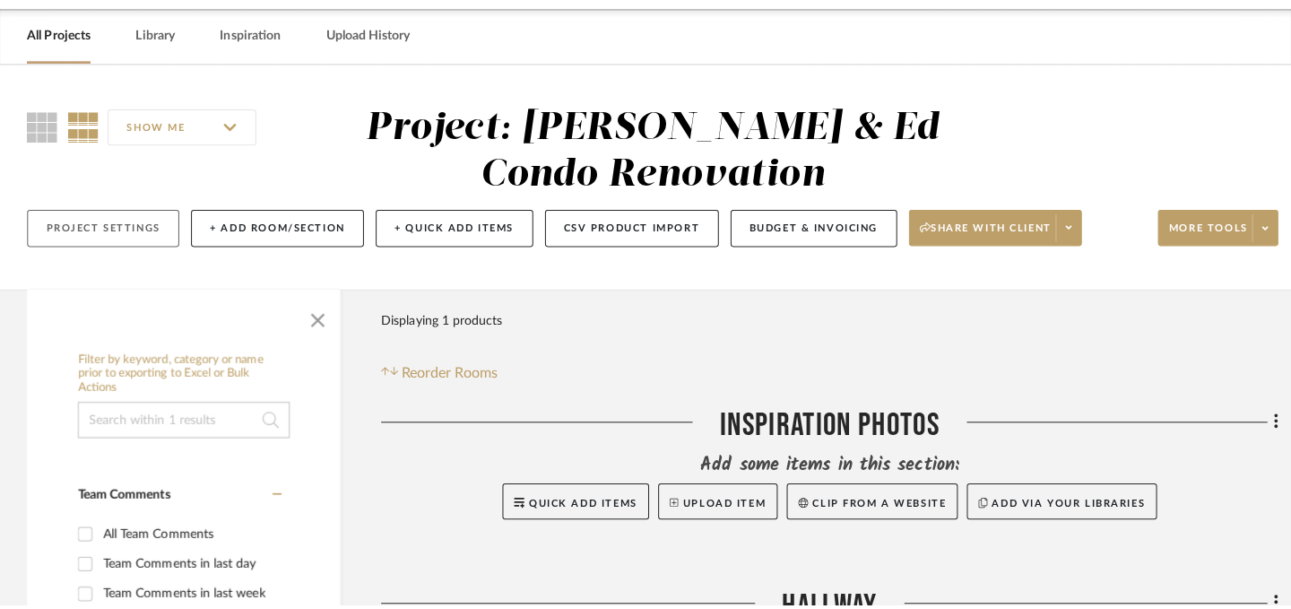
scroll to position [0, 0]
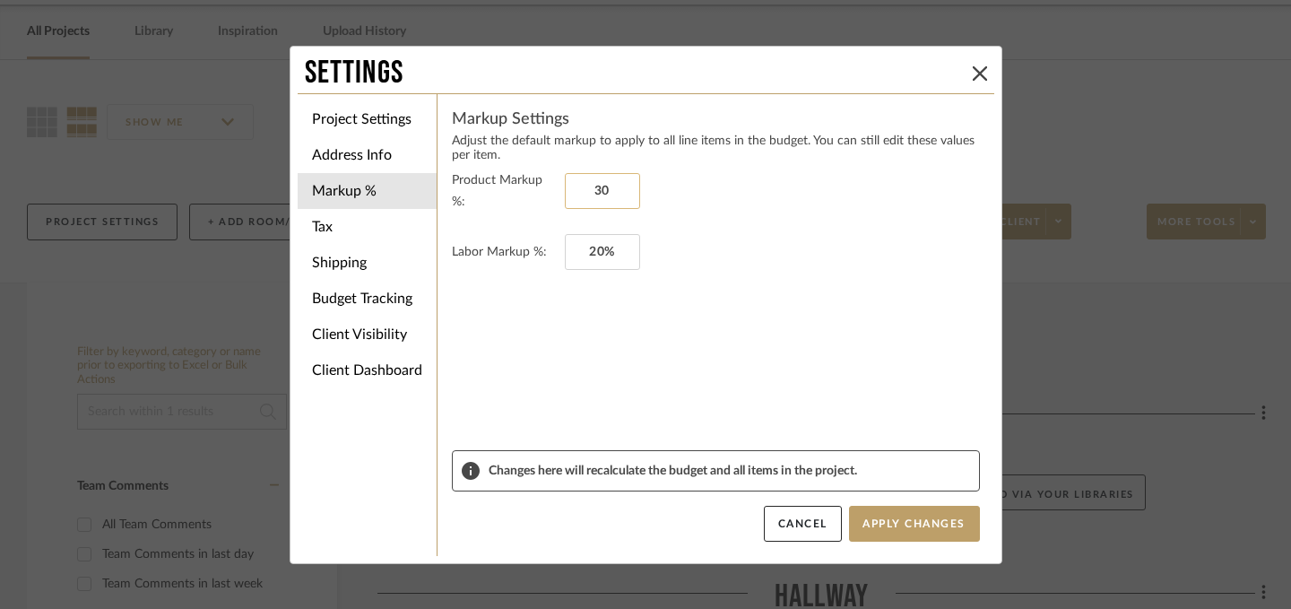
click at [590, 190] on input "30" at bounding box center [602, 191] width 75 height 36
type input "0%"
click at [588, 239] on input "20" at bounding box center [602, 252] width 75 height 36
click at [597, 250] on input "20" at bounding box center [602, 252] width 75 height 36
type input "0%"
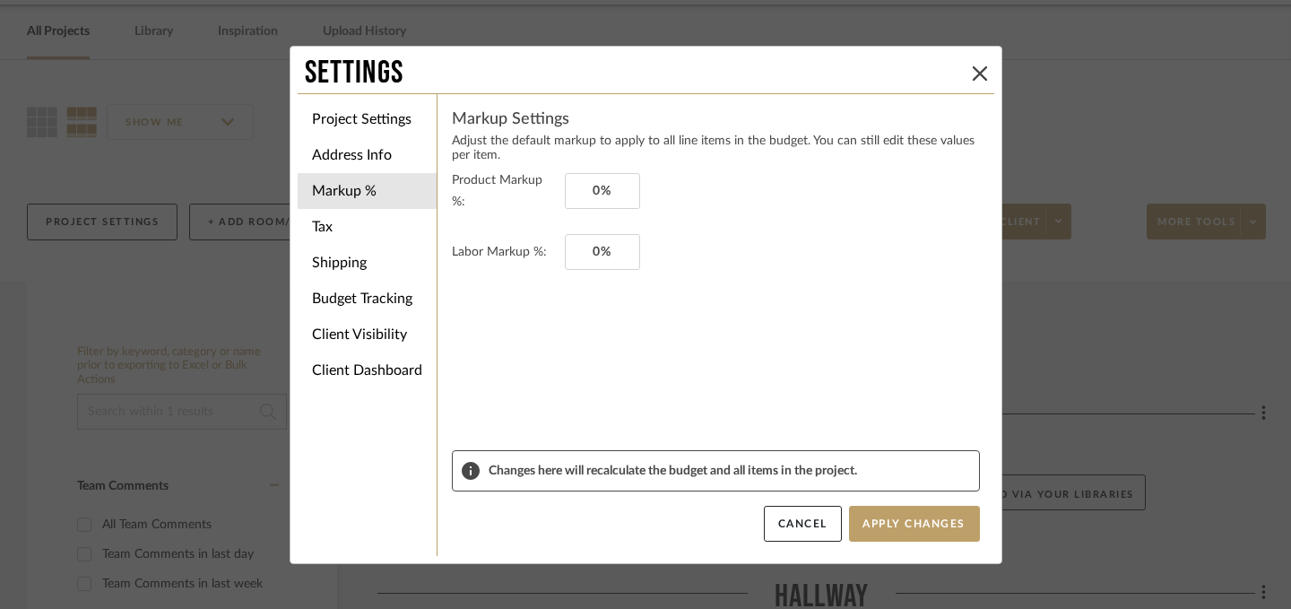
click at [608, 334] on form "Product Markup %: 0% Labor Markup %: 0%" at bounding box center [716, 309] width 528 height 281
click at [366, 117] on li "Project Settings" at bounding box center [367, 119] width 139 height 36
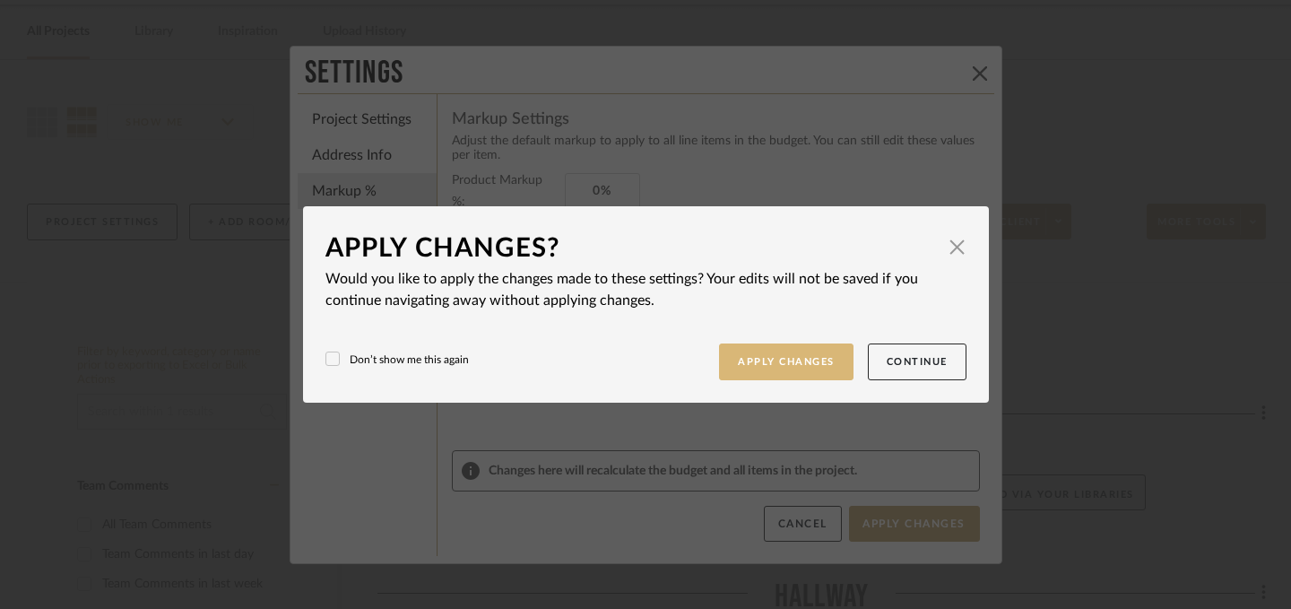
click at [776, 365] on button "Apply Changes" at bounding box center [786, 361] width 134 height 37
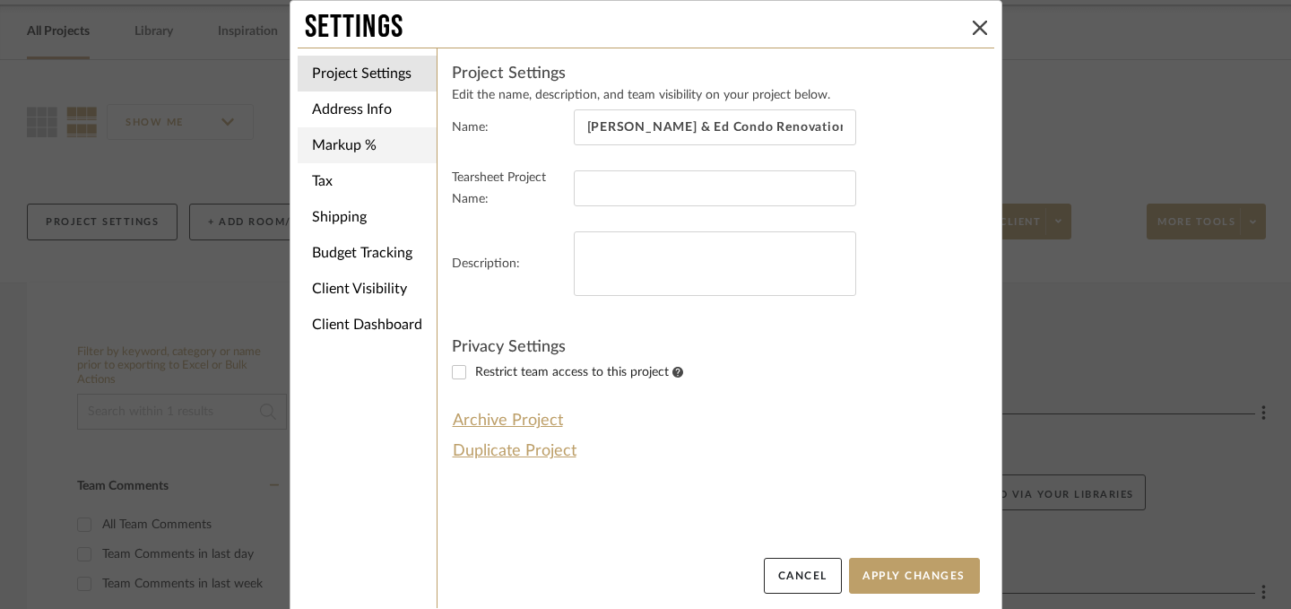
click at [334, 144] on li "Markup %" at bounding box center [367, 145] width 139 height 36
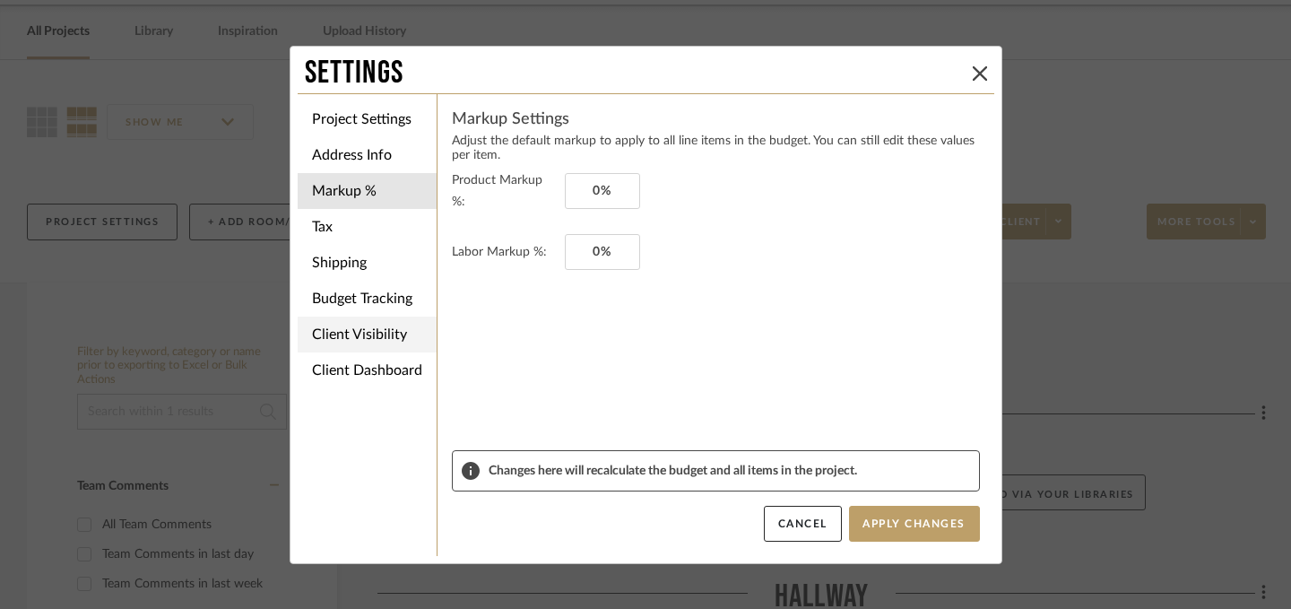
click at [362, 336] on li "Client Visibility" at bounding box center [367, 335] width 139 height 36
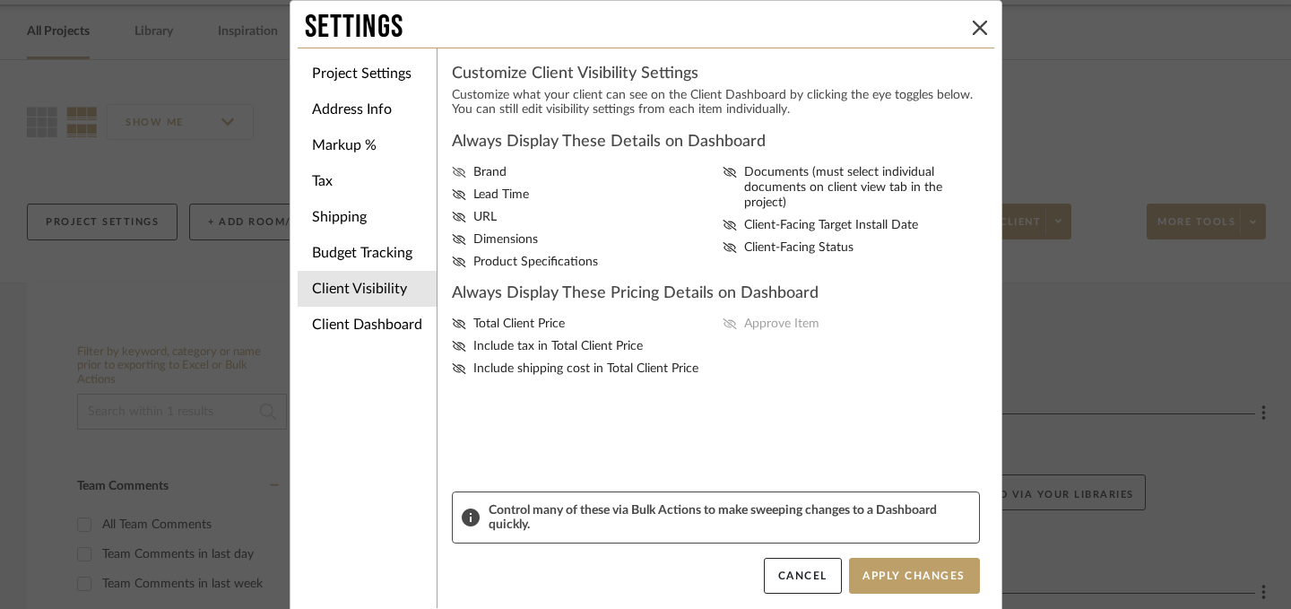
click at [452, 178] on icon at bounding box center [458, 172] width 13 height 11
click at [0, 0] on input "Brand" at bounding box center [0, 0] width 0 height 0
click at [452, 194] on icon at bounding box center [459, 194] width 14 height 11
click at [0, 0] on input "Lead Time" at bounding box center [0, 0] width 0 height 0
click at [452, 222] on icon at bounding box center [459, 217] width 14 height 11
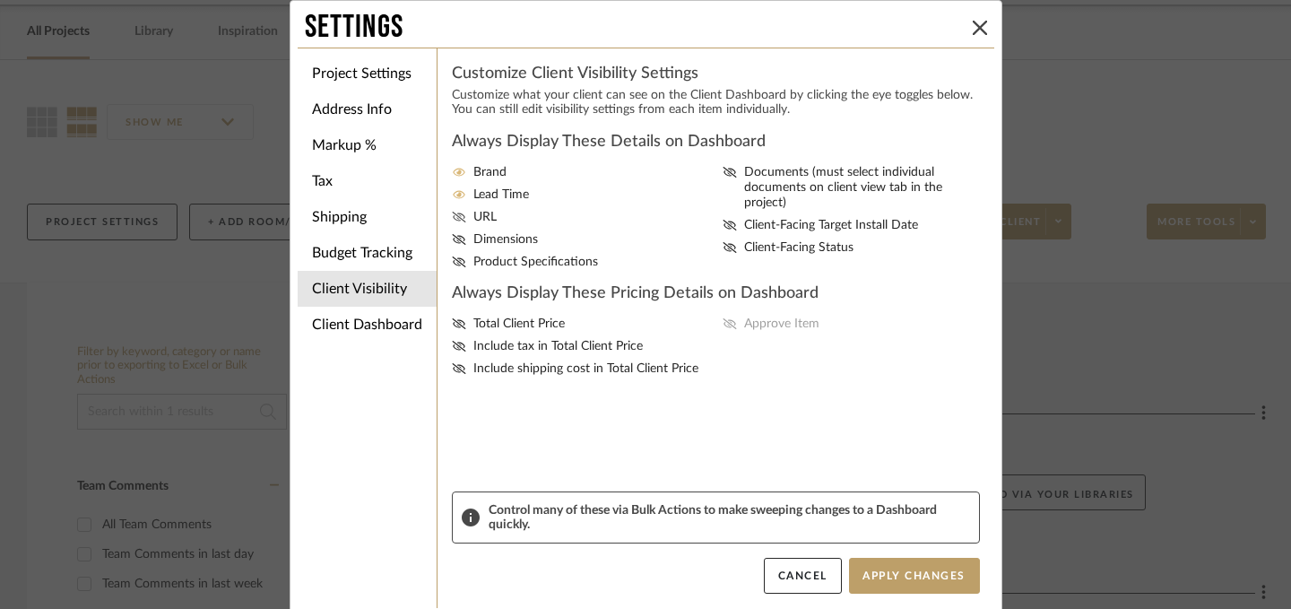
click at [0, 0] on input "URL" at bounding box center [0, 0] width 0 height 0
click at [452, 245] on icon at bounding box center [459, 239] width 14 height 11
click at [0, 0] on input "Dimensions" at bounding box center [0, 0] width 0 height 0
click at [452, 265] on icon at bounding box center [459, 261] width 14 height 11
click at [0, 0] on input "Product Specifications" at bounding box center [0, 0] width 0 height 0
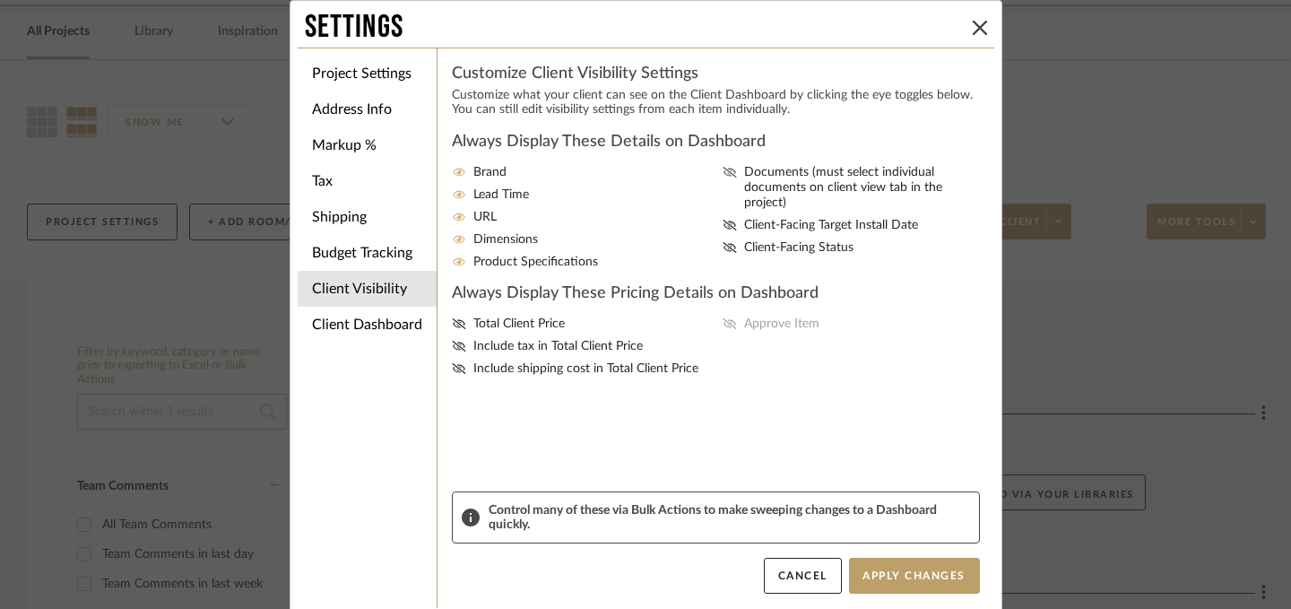
click at [728, 170] on icon at bounding box center [730, 172] width 14 height 11
click at [0, 0] on input "Documents (must select individual documents on client view tab in the project)" at bounding box center [0, 0] width 0 height 0
click at [725, 242] on icon at bounding box center [730, 247] width 14 height 11
click at [0, 0] on input "Client-Facing Status" at bounding box center [0, 0] width 0 height 0
click at [452, 329] on icon at bounding box center [459, 323] width 14 height 11
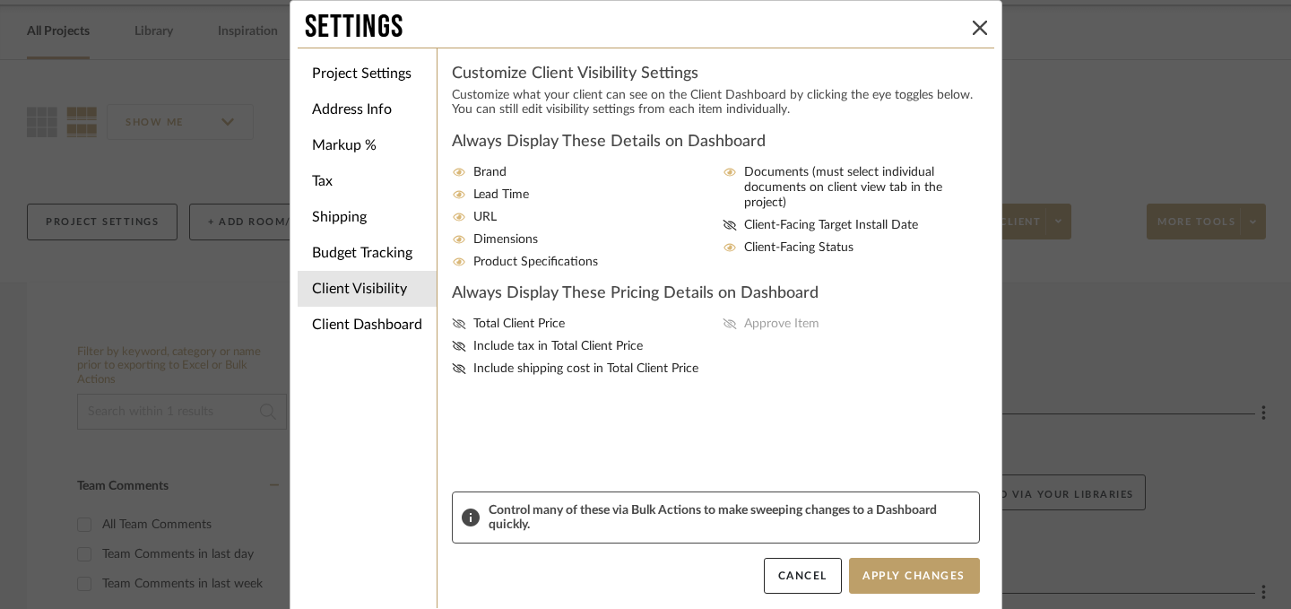
click at [0, 0] on input "Total Client Price" at bounding box center [0, 0] width 0 height 0
click at [726, 329] on icon at bounding box center [730, 323] width 14 height 11
click at [0, 0] on input "Approve Item" at bounding box center [0, 0] width 0 height 0
click at [908, 579] on button "Apply Changes" at bounding box center [914, 576] width 131 height 36
click at [884, 581] on button "Apply Changes" at bounding box center [914, 576] width 131 height 36
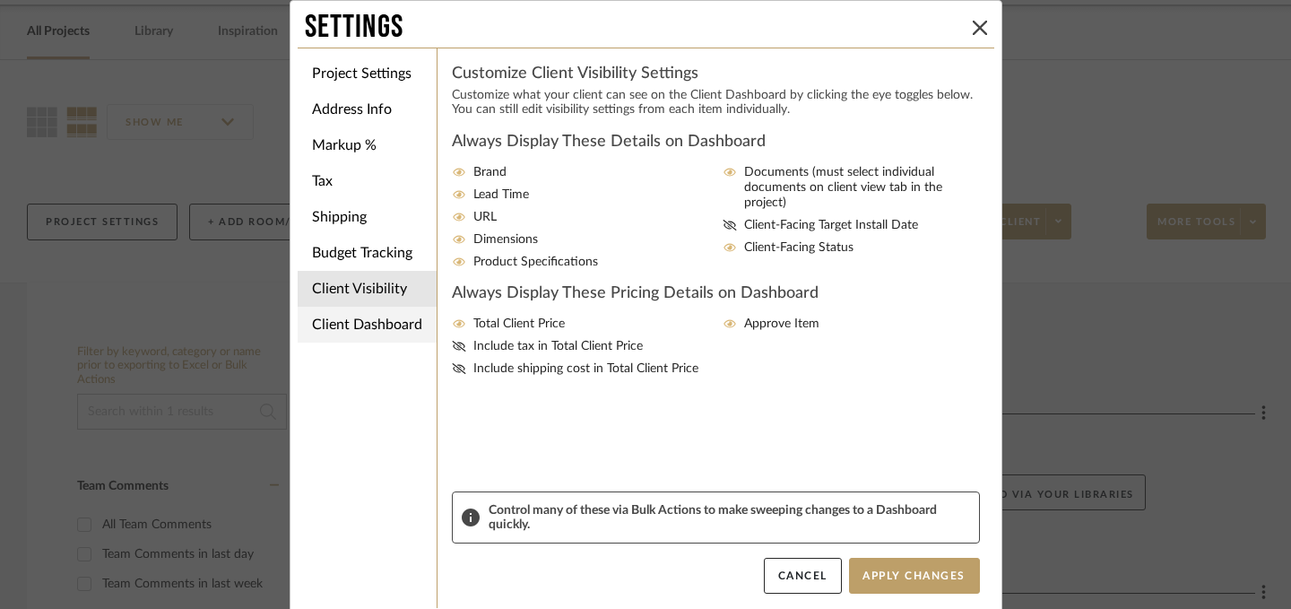
click at [383, 327] on li "Client Dashboard" at bounding box center [367, 325] width 139 height 36
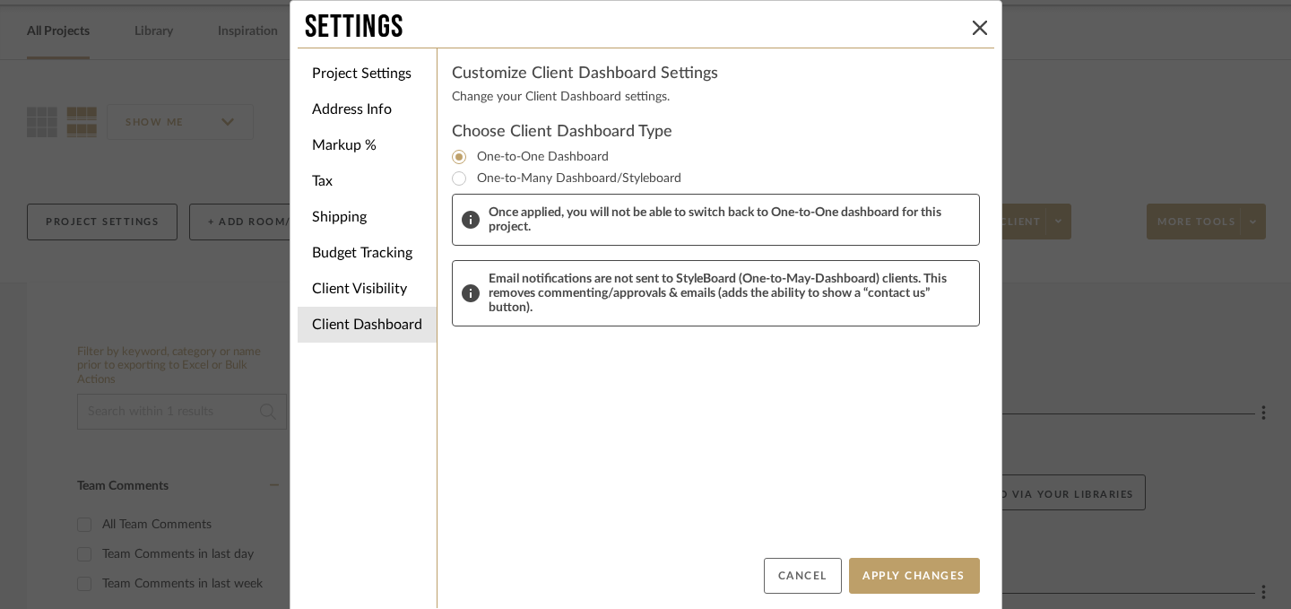
click at [791, 574] on button "Cancel" at bounding box center [803, 576] width 78 height 36
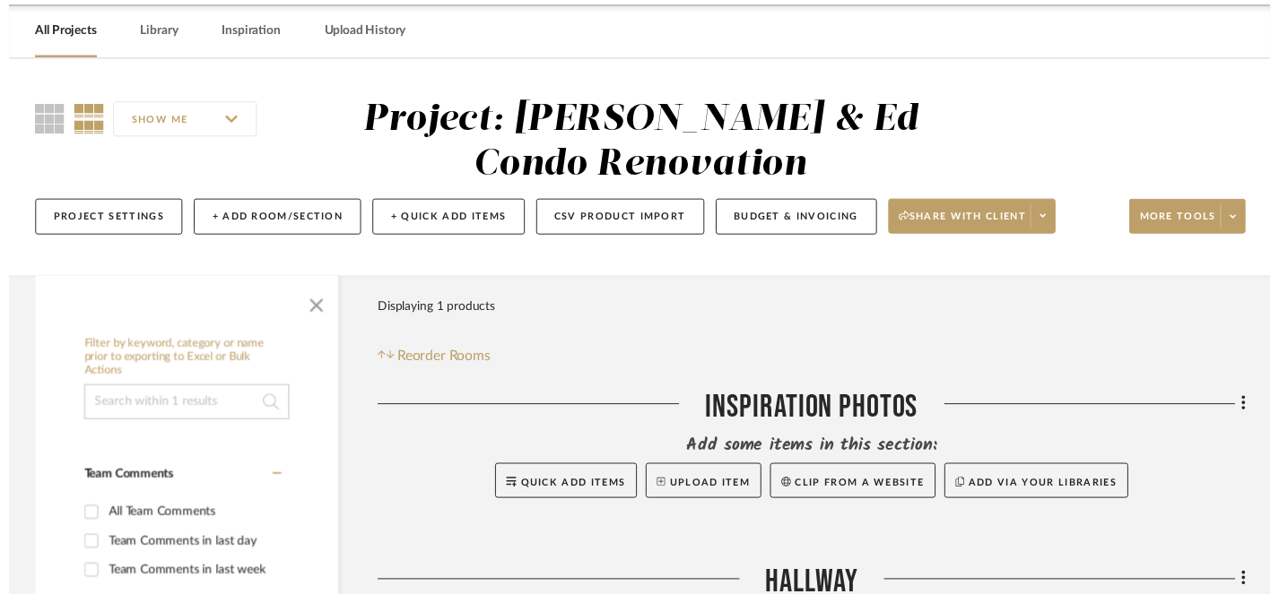
scroll to position [69, 0]
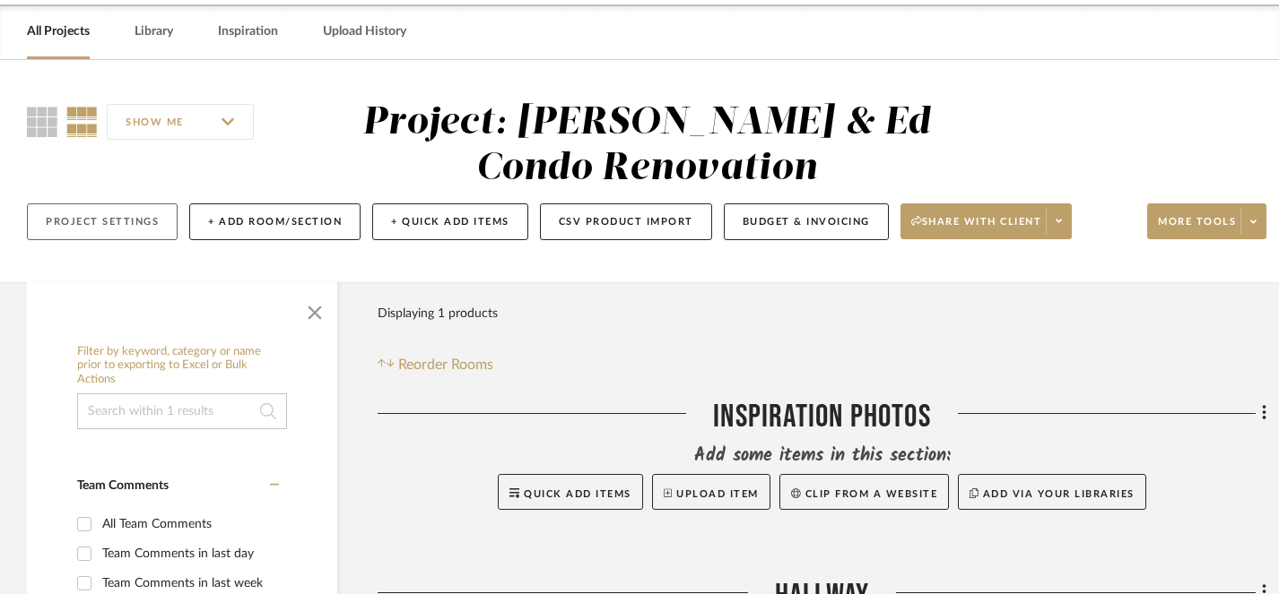
click at [125, 219] on button "Project Settings" at bounding box center [102, 222] width 151 height 37
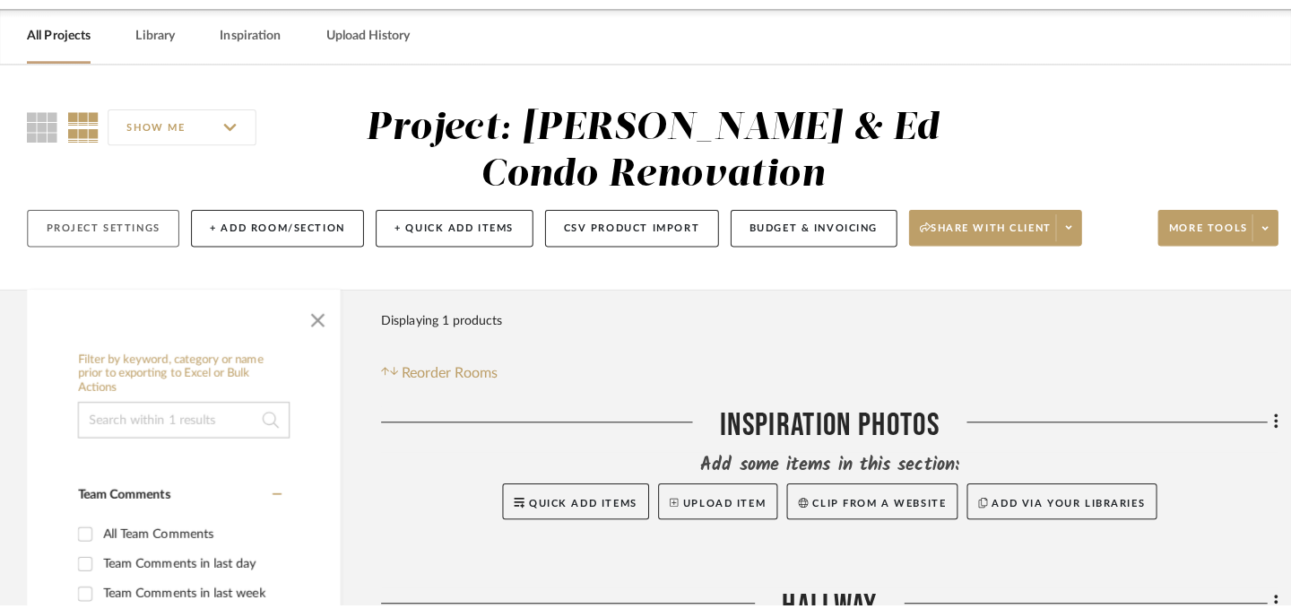
scroll to position [0, 0]
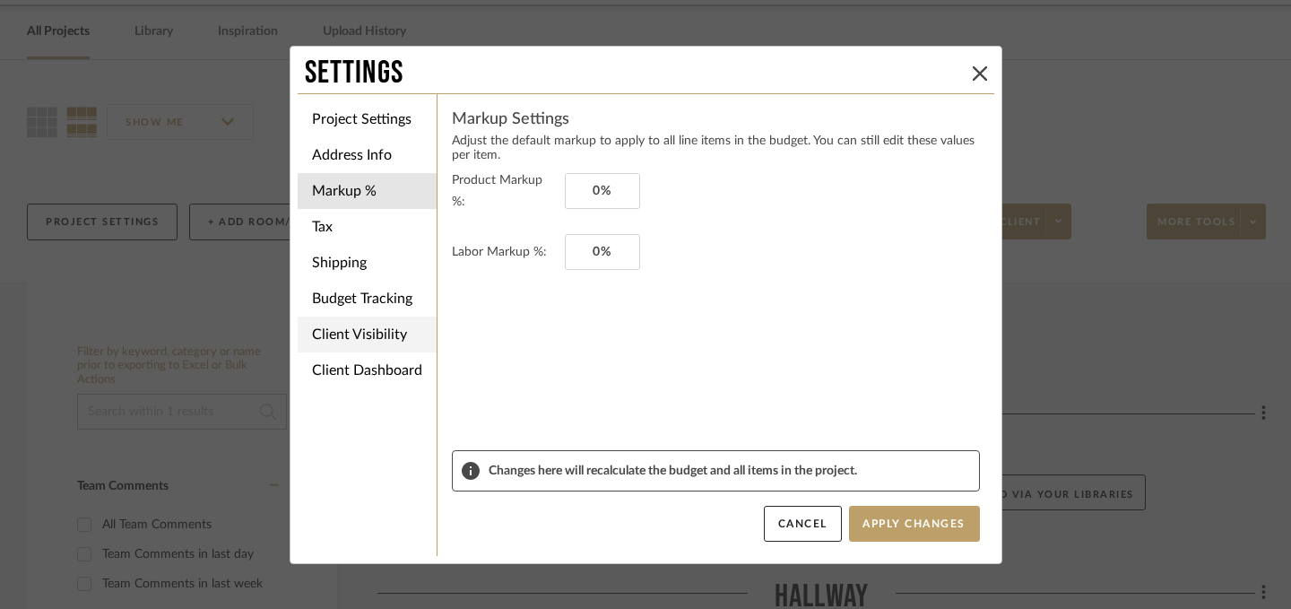
click at [310, 332] on li "Client Visibility" at bounding box center [367, 335] width 139 height 36
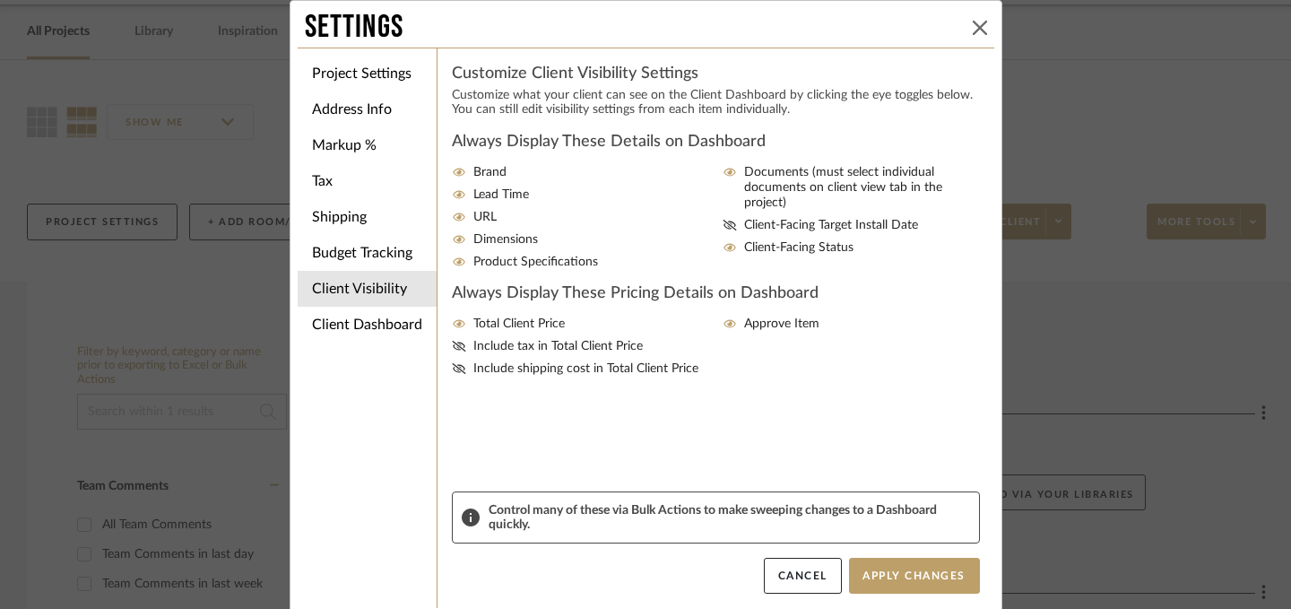
click at [977, 25] on icon at bounding box center [980, 28] width 14 height 14
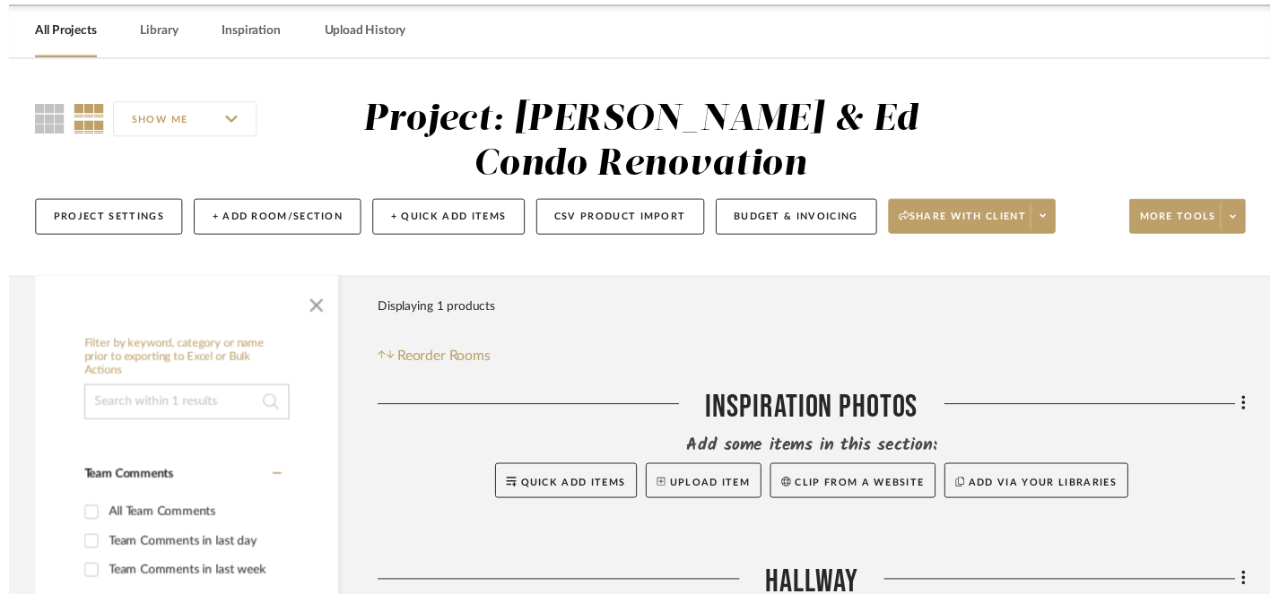
scroll to position [69, 0]
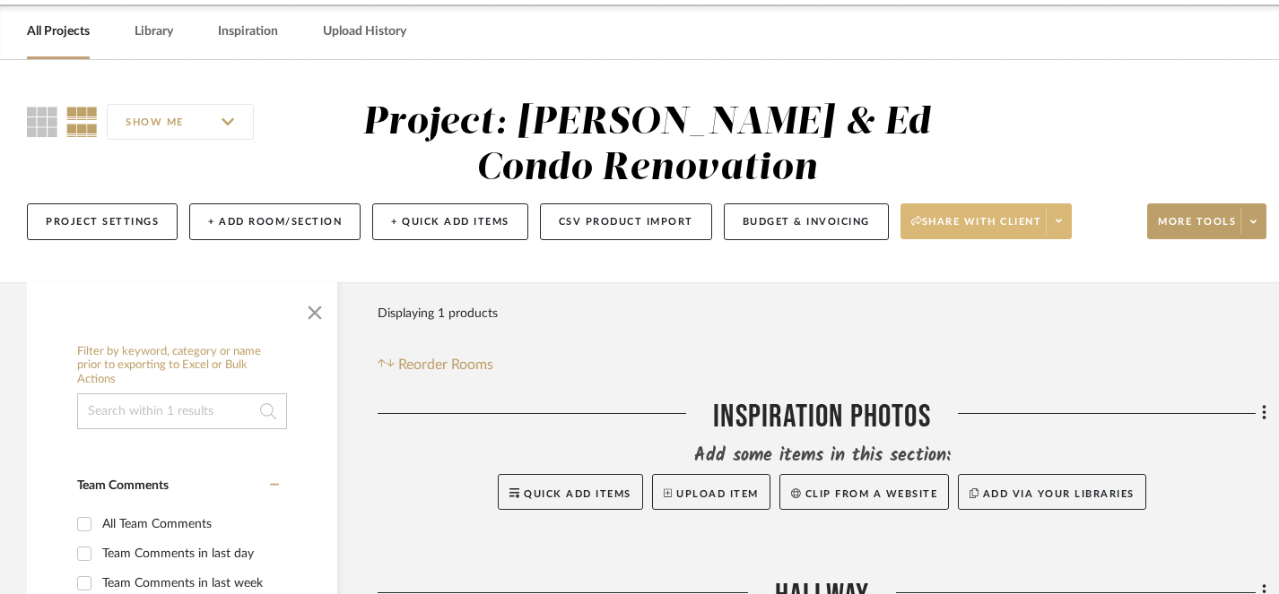
click at [1001, 219] on span "Share with client" at bounding box center [976, 228] width 131 height 27
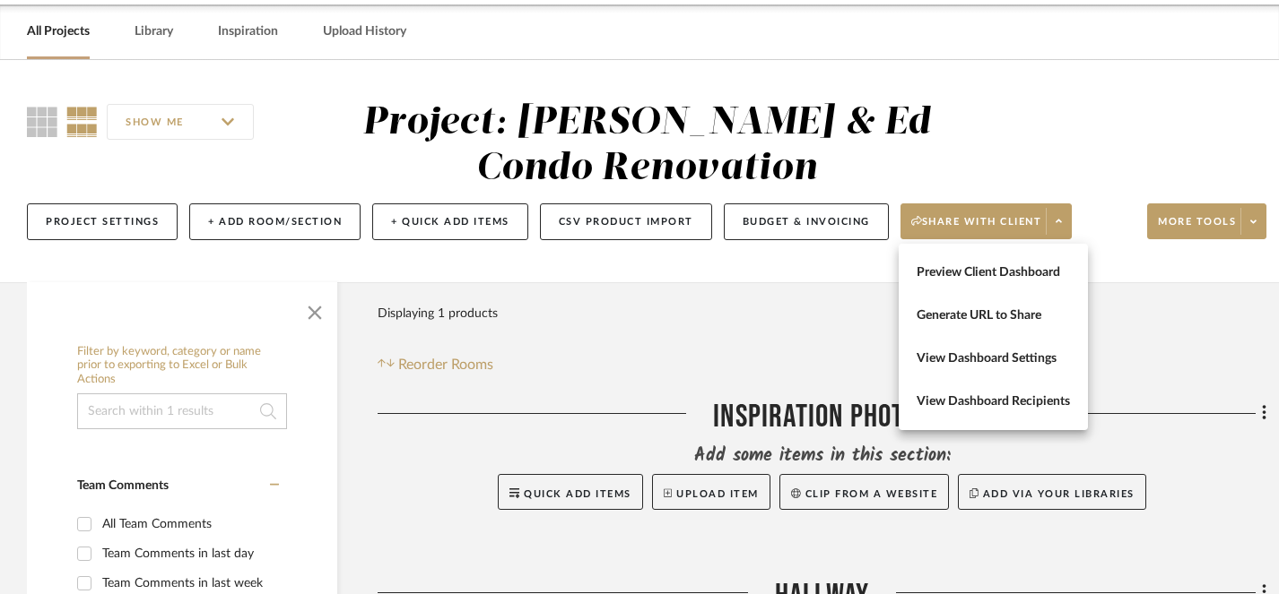
click at [1253, 234] on div at bounding box center [639, 297] width 1279 height 594
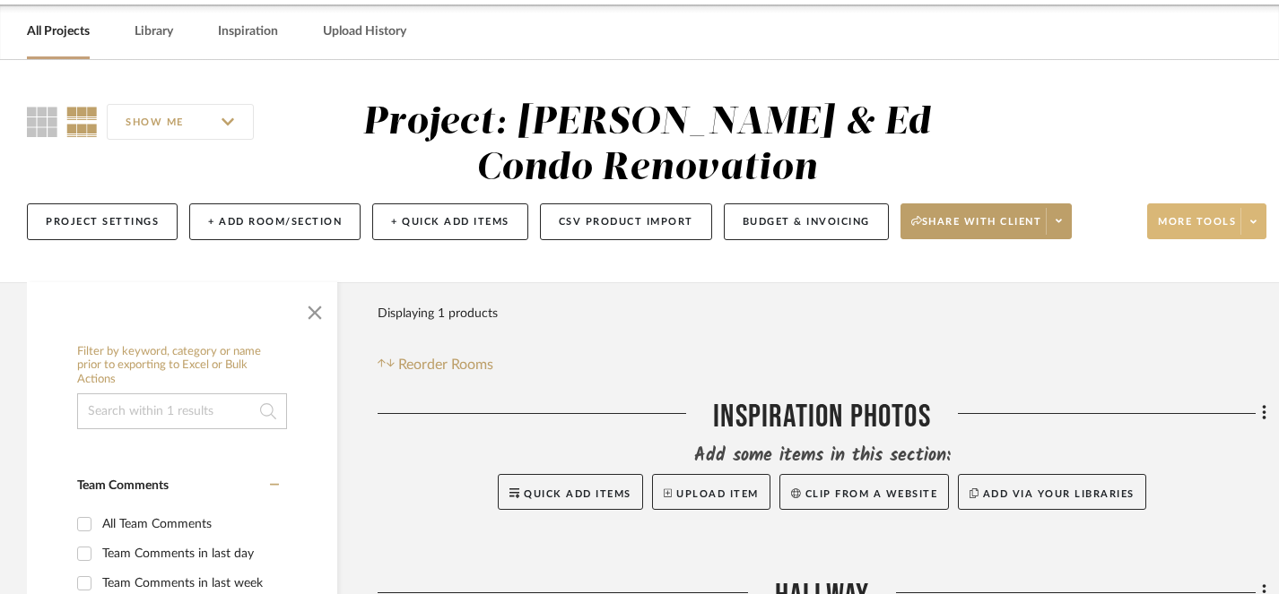
click at [1253, 225] on icon at bounding box center [1253, 222] width 6 height 10
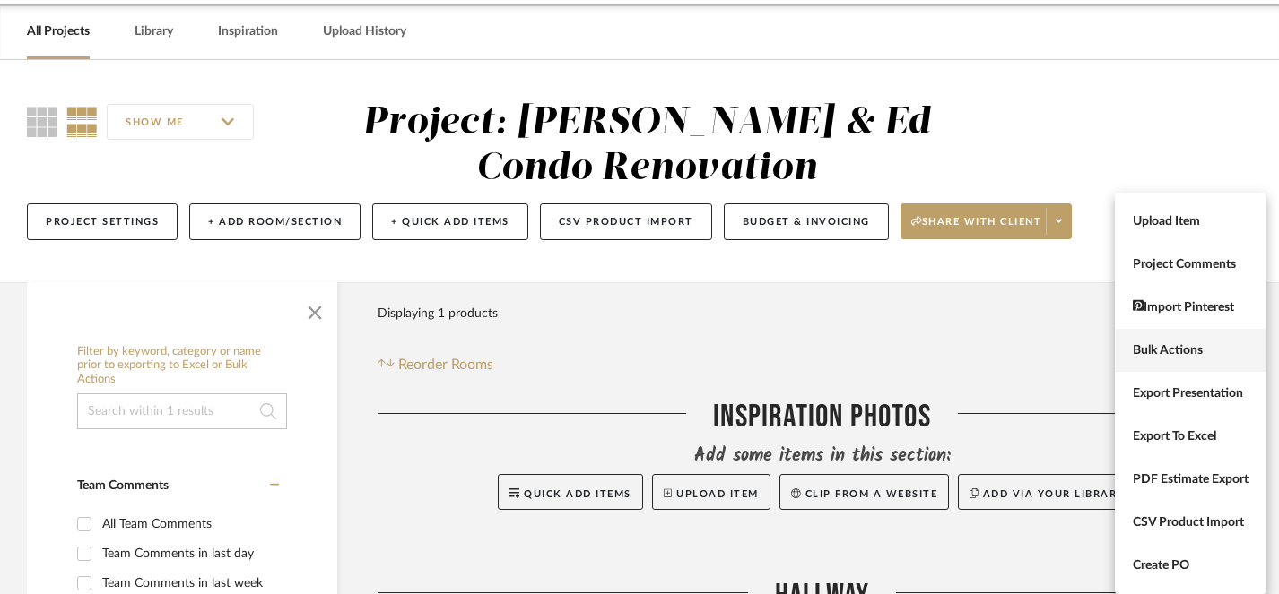
click at [1163, 347] on span "Bulk Actions" at bounding box center [1190, 350] width 116 height 15
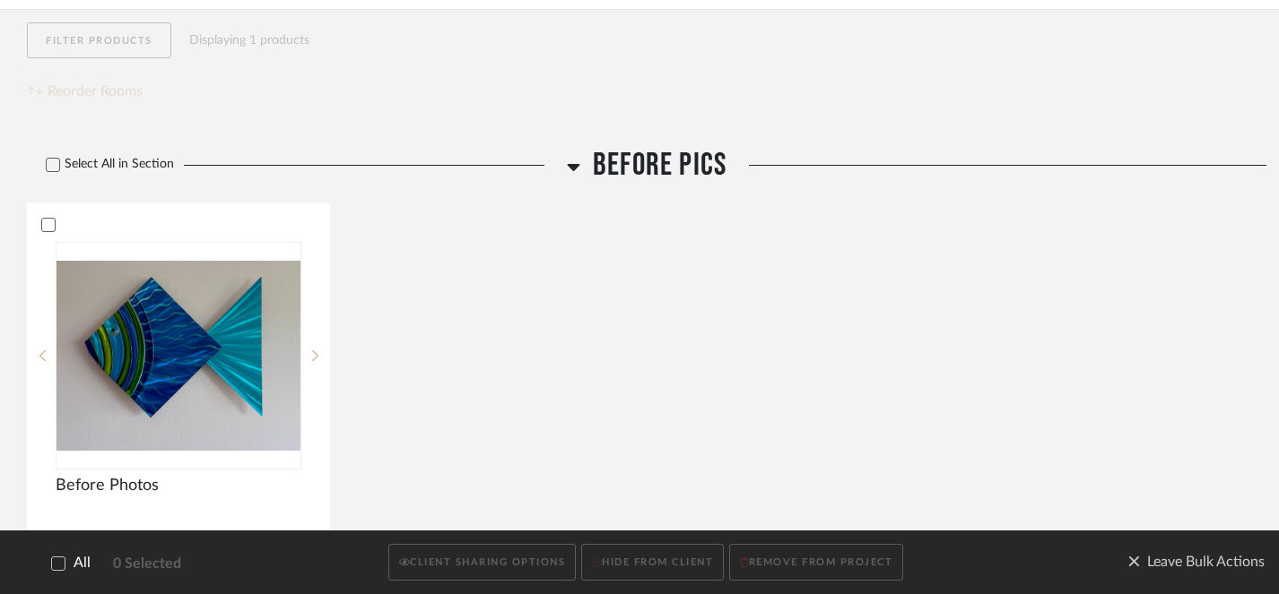
scroll to position [343, 0]
click at [62, 569] on icon at bounding box center [58, 564] width 13 height 13
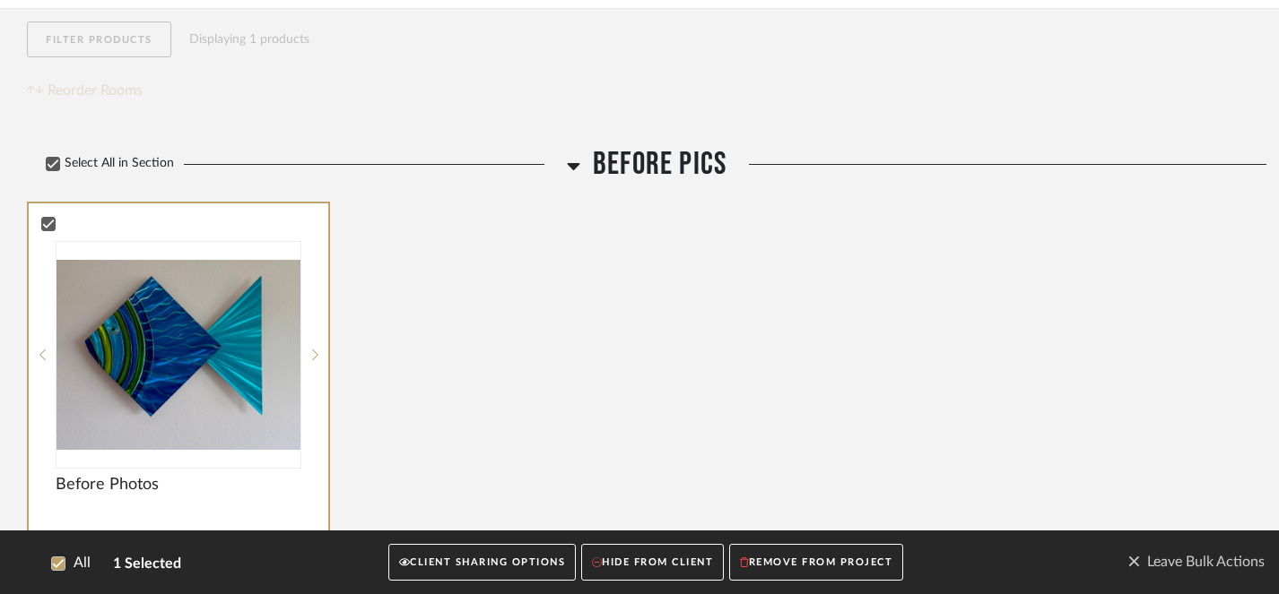
click at [466, 562] on button "CLIENT SHARING OPTIONS" at bounding box center [481, 563] width 187 height 37
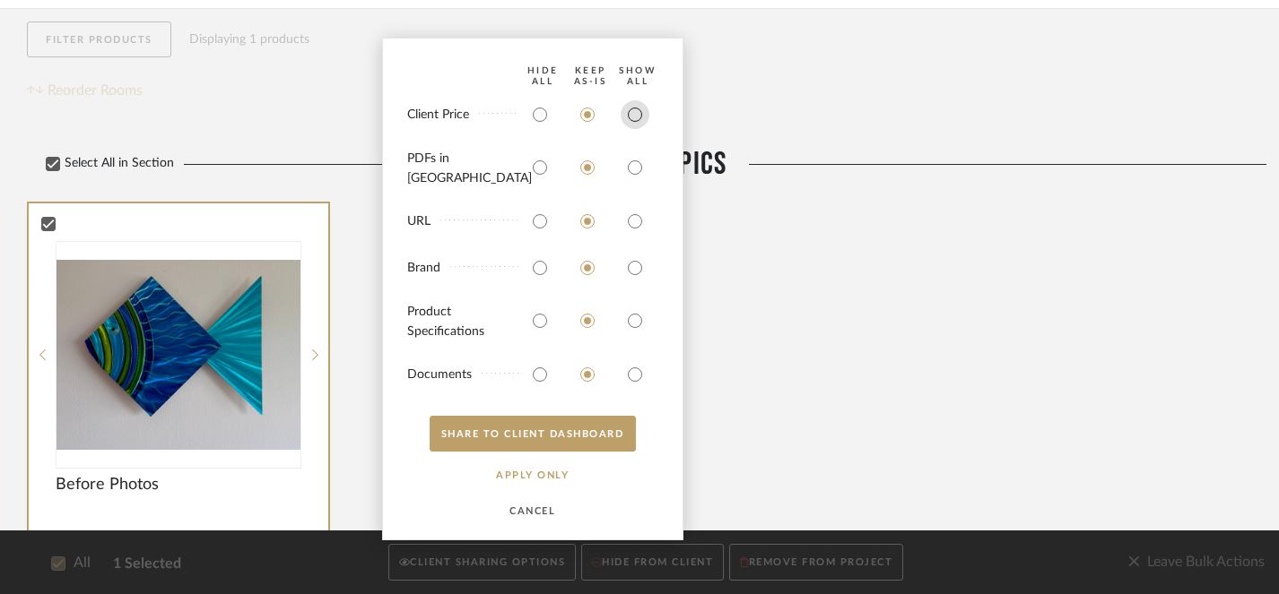
click at [635, 126] on input "radio" at bounding box center [634, 114] width 29 height 29
radio input "true"
click at [635, 174] on input "radio" at bounding box center [634, 167] width 29 height 29
radio input "true"
click at [631, 219] on input "radio" at bounding box center [634, 221] width 29 height 29
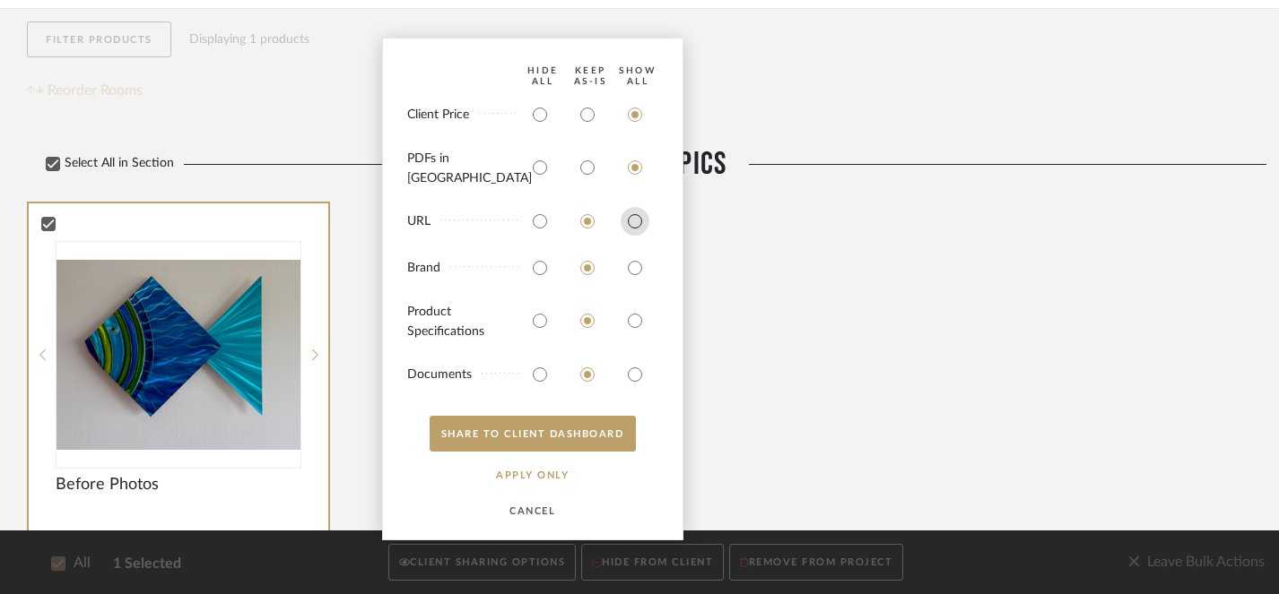
radio input "true"
click at [629, 260] on input "radio" at bounding box center [634, 268] width 29 height 29
radio input "true"
click at [634, 328] on input "radio" at bounding box center [634, 321] width 29 height 29
radio input "true"
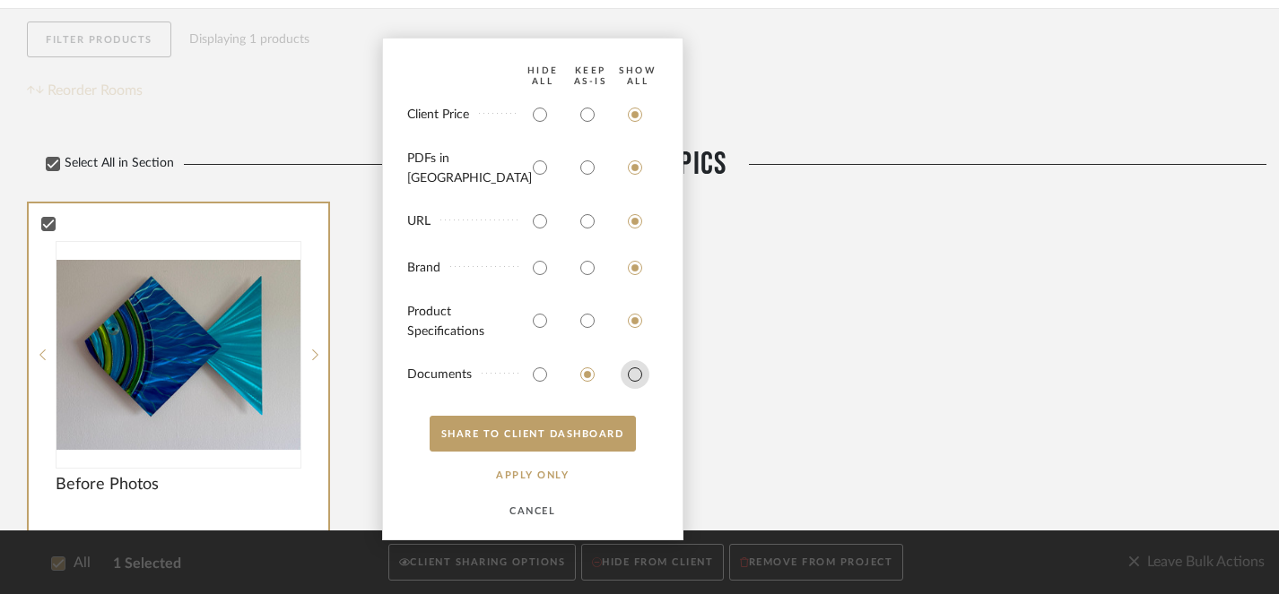
click at [635, 373] on input "radio" at bounding box center [634, 374] width 29 height 29
radio input "true"
click at [543, 430] on button "SHARE TO CLIENT Dashboard" at bounding box center [532, 434] width 206 height 36
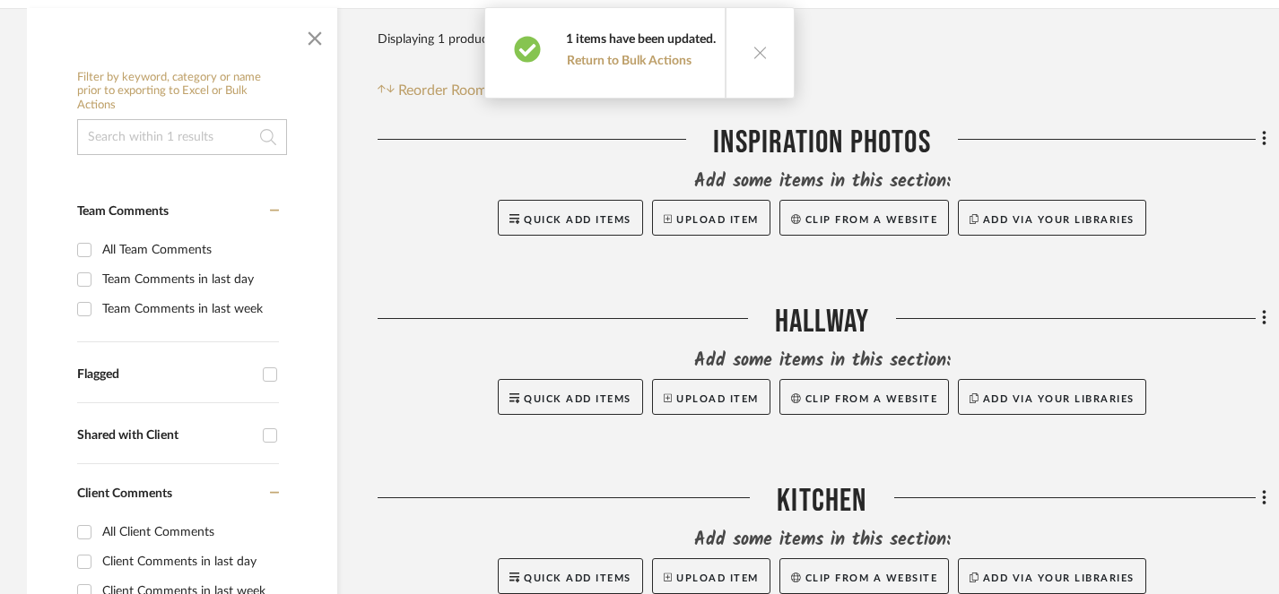
click at [753, 54] on icon at bounding box center [759, 52] width 15 height 15
